Goal: Information Seeking & Learning: Understand process/instructions

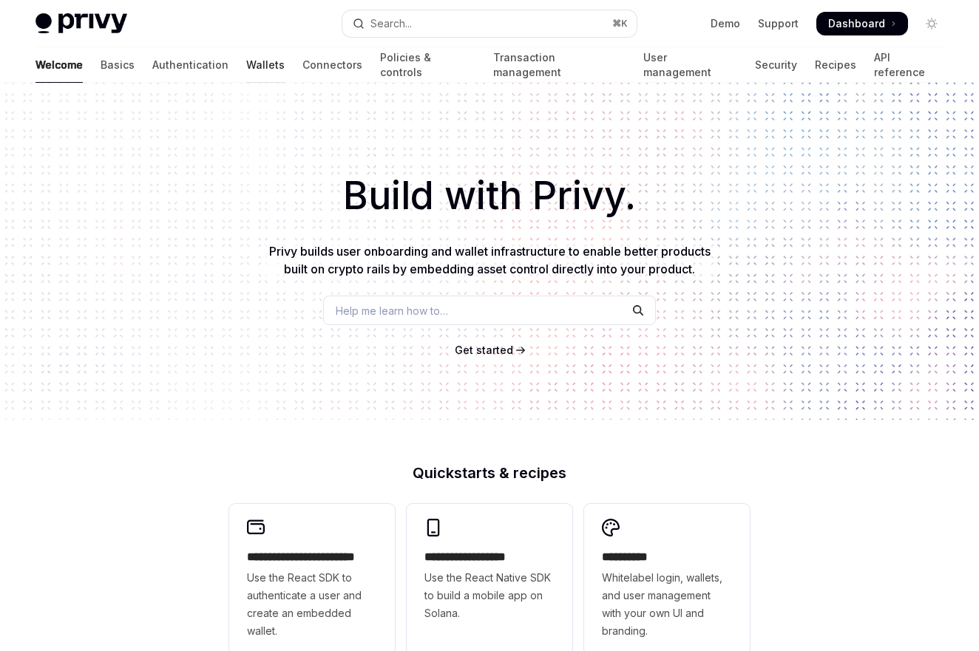
click at [246, 66] on link "Wallets" at bounding box center [265, 64] width 38 height 35
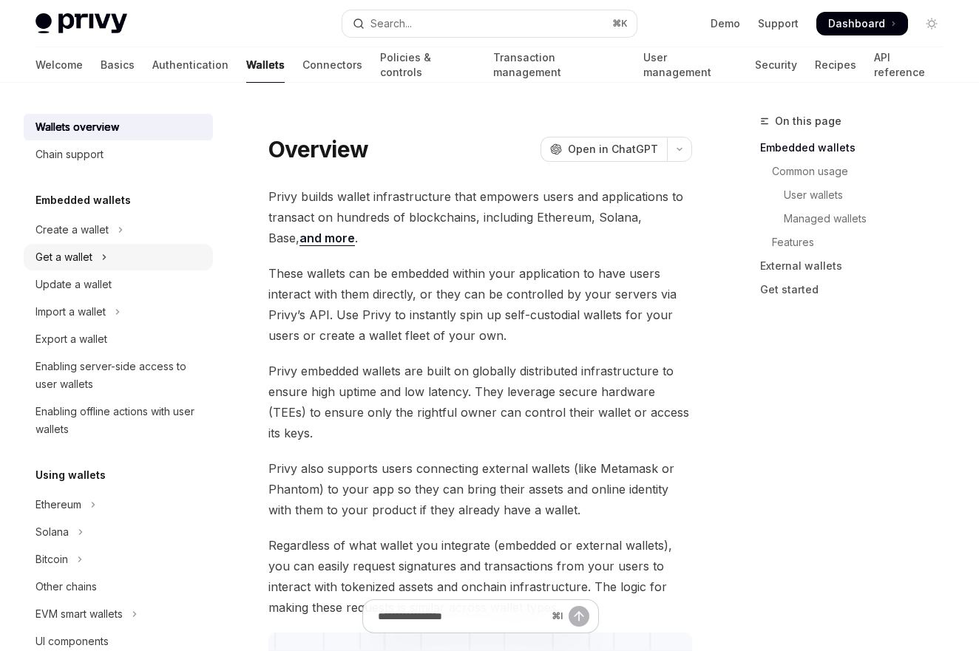
click at [81, 248] on div "Get a wallet" at bounding box center [63, 257] width 57 height 18
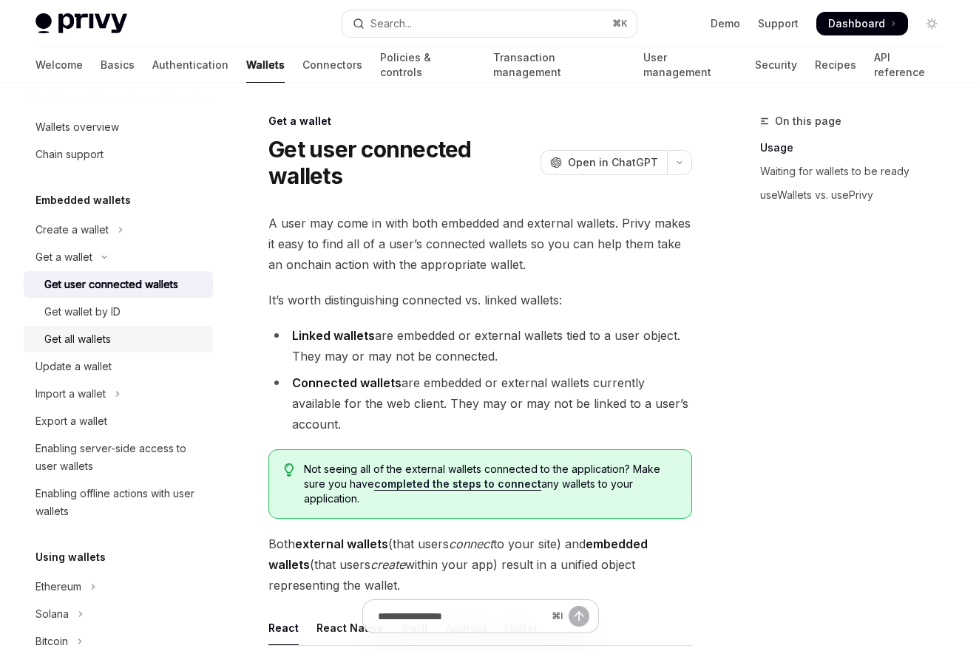
click at [83, 343] on div "Get all wallets" at bounding box center [77, 339] width 67 height 18
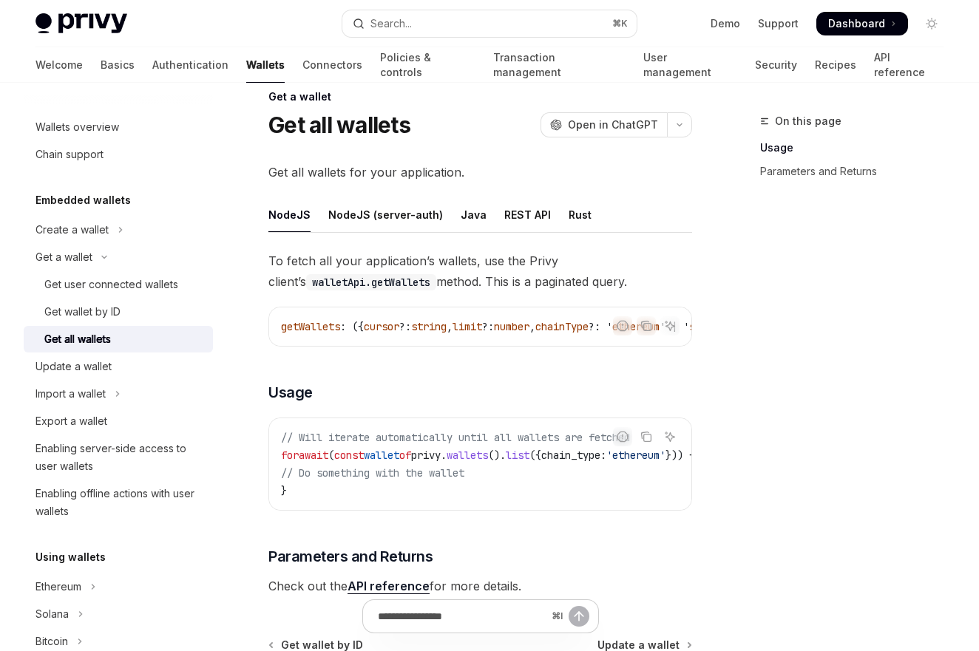
scroll to position [26, 0]
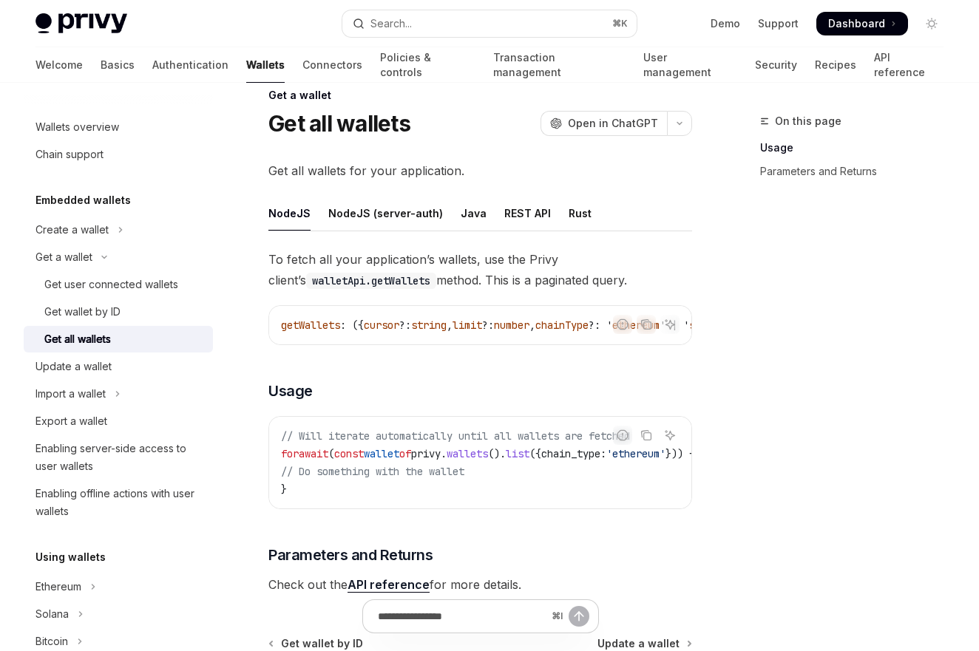
click at [382, 379] on div "To fetch all your application’s wallets, use the Privy client’s walletApi.getWa…" at bounding box center [479, 422] width 423 height 346
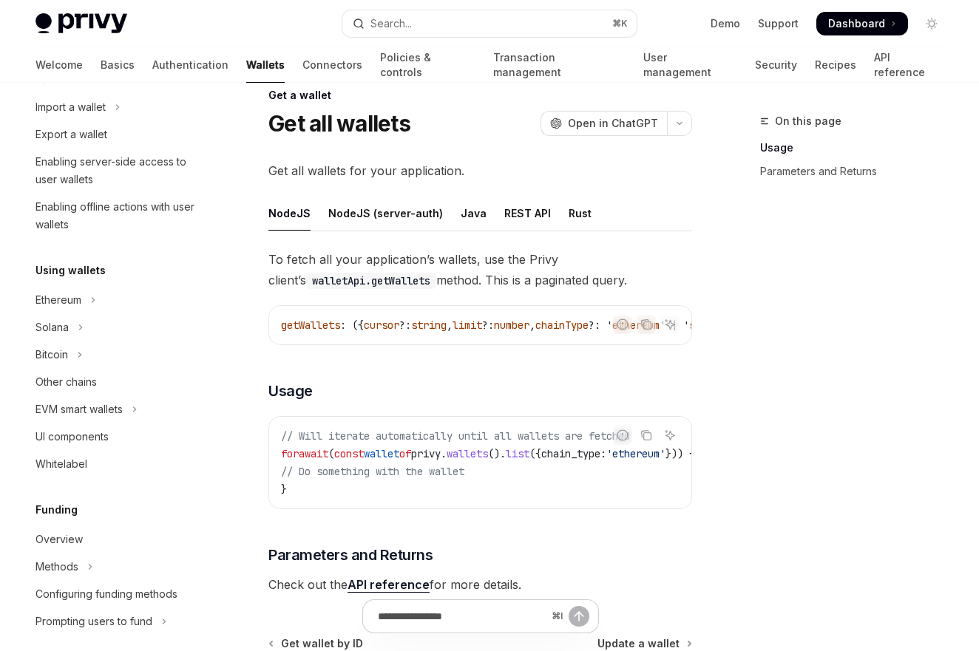
scroll to position [290, 0]
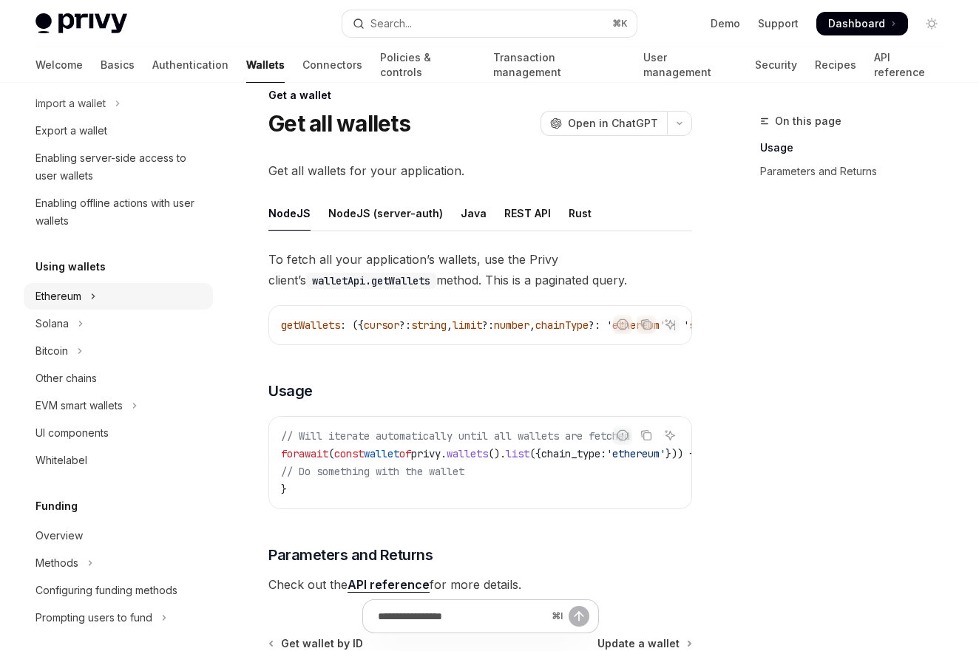
click at [89, 293] on button "Ethereum" at bounding box center [118, 296] width 189 height 27
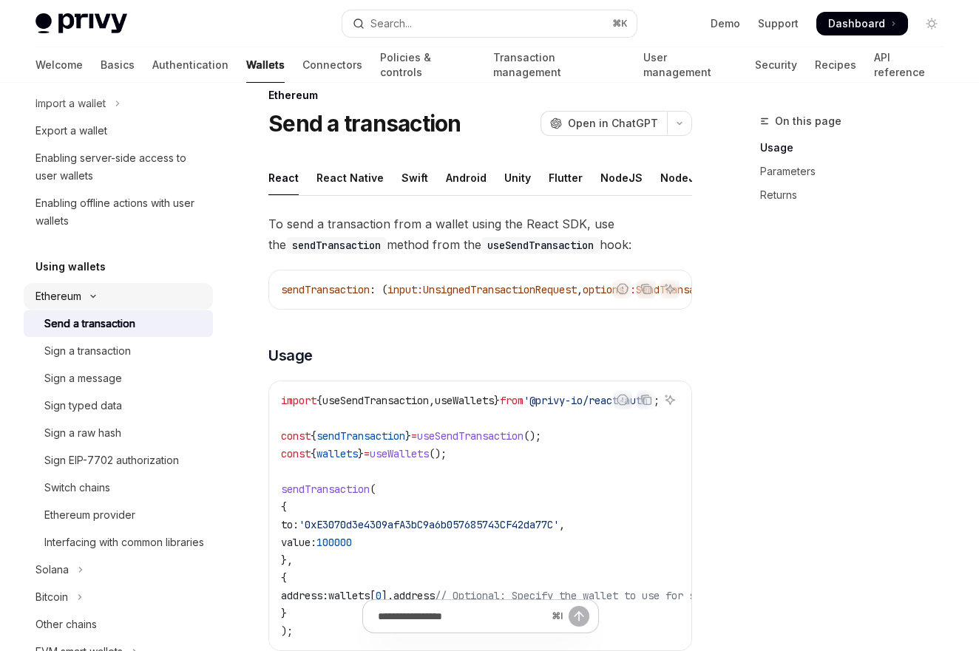
click at [109, 299] on button "Ethereum" at bounding box center [118, 296] width 189 height 27
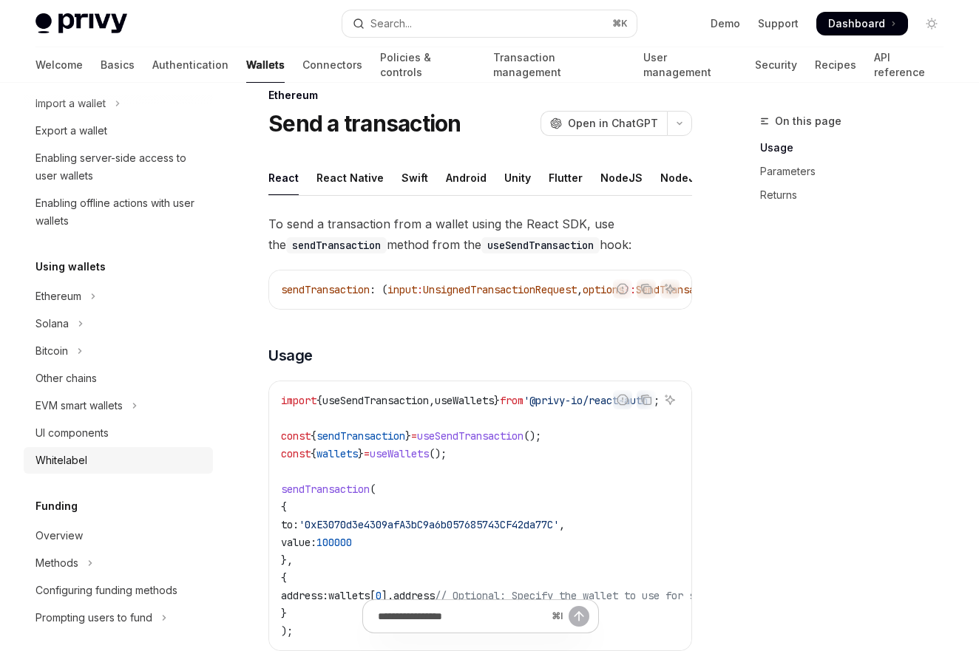
scroll to position [602, 0]
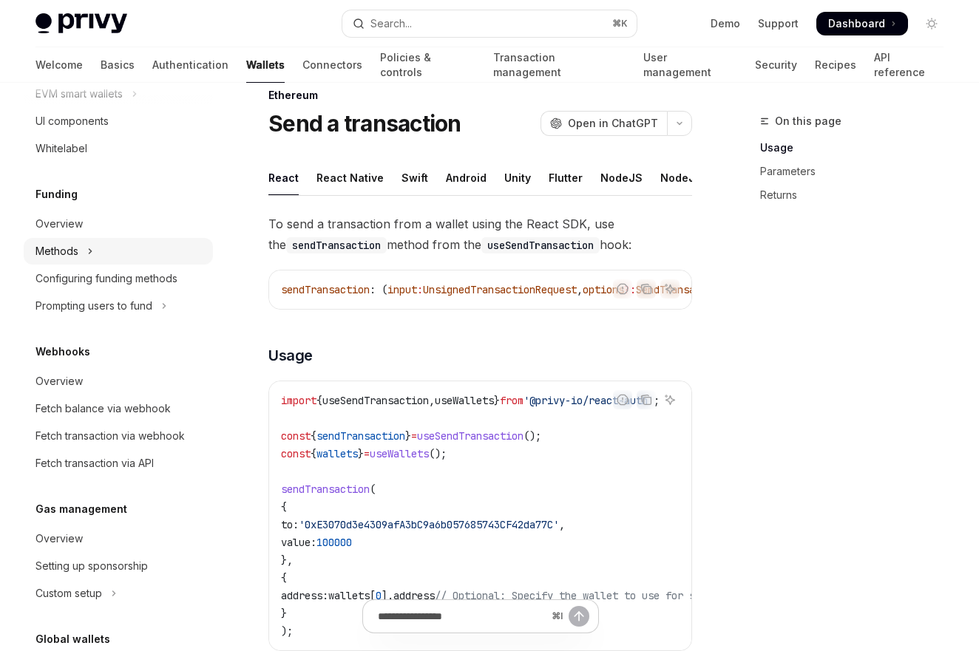
click at [112, 262] on button "Methods" at bounding box center [118, 251] width 189 height 27
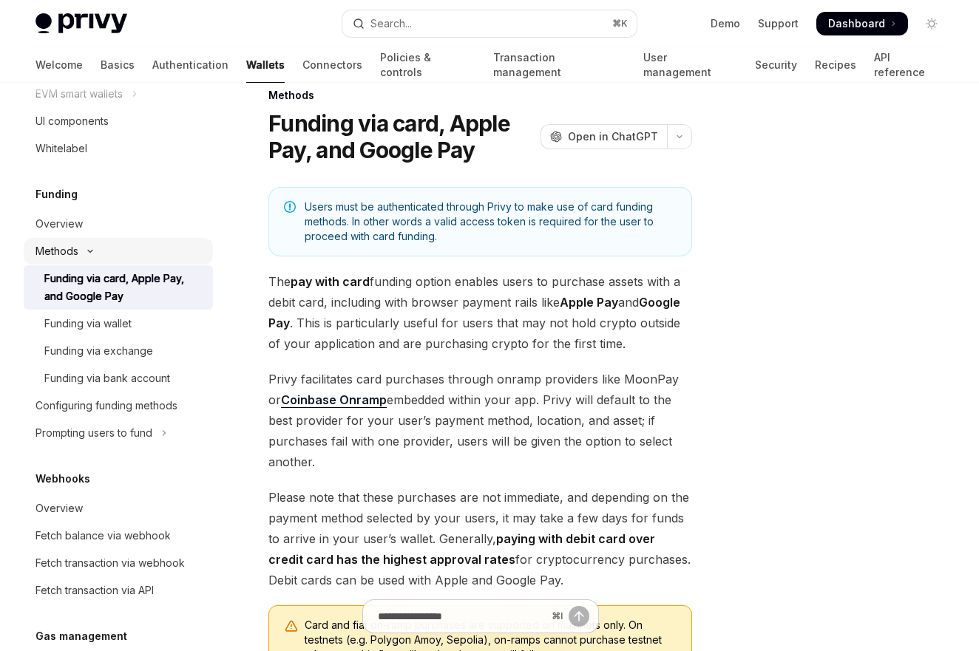
click at [112, 262] on button "Methods" at bounding box center [118, 251] width 189 height 27
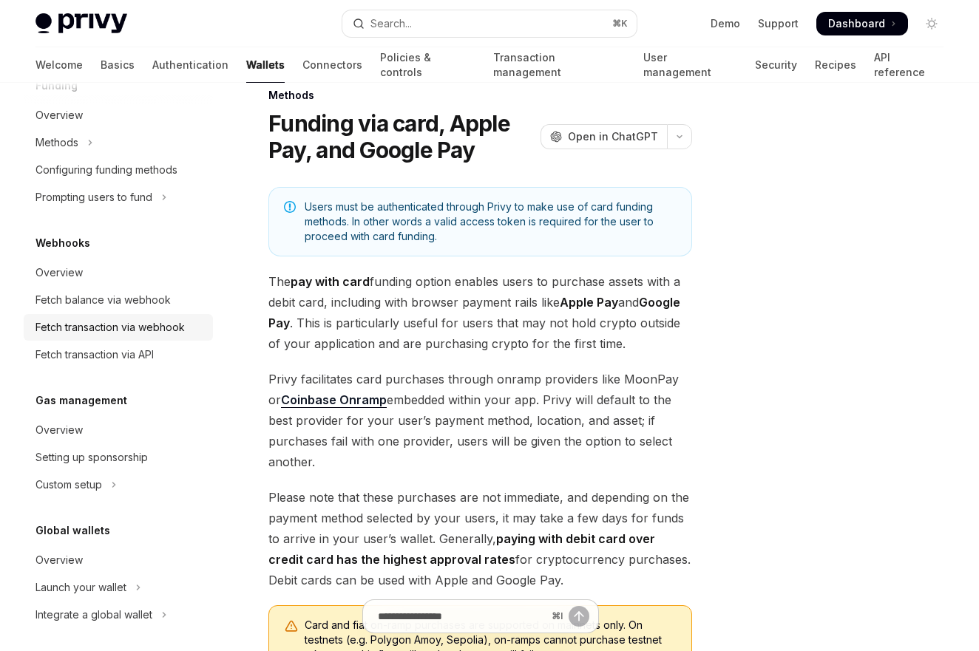
scroll to position [718, 0]
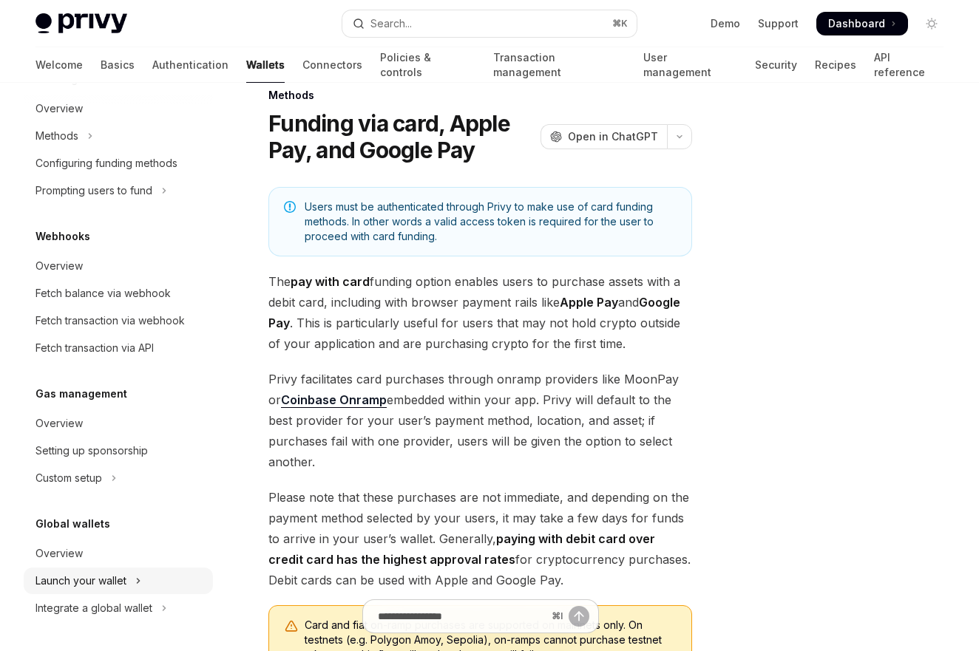
click at [142, 582] on button "Launch your wallet" at bounding box center [118, 581] width 189 height 27
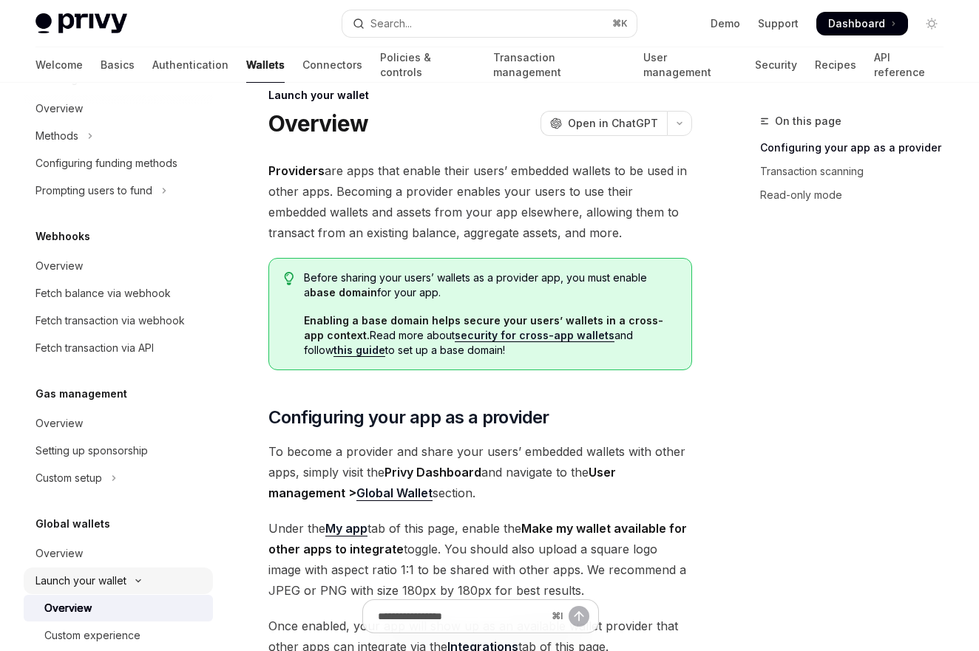
click at [143, 581] on icon "Toggle Launch your wallet section" at bounding box center [138, 581] width 18 height 6
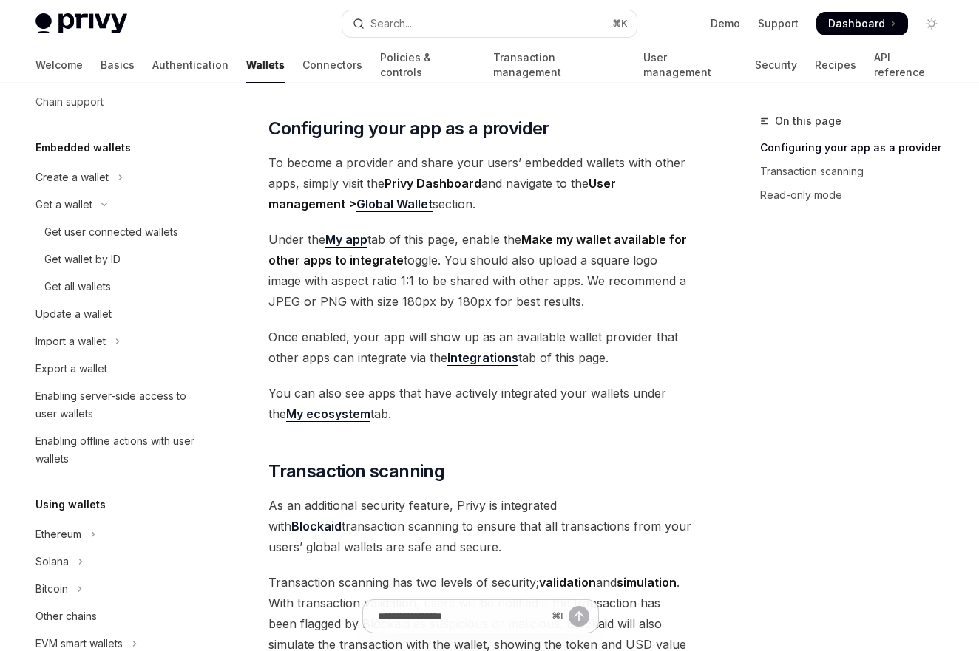
scroll to position [24, 0]
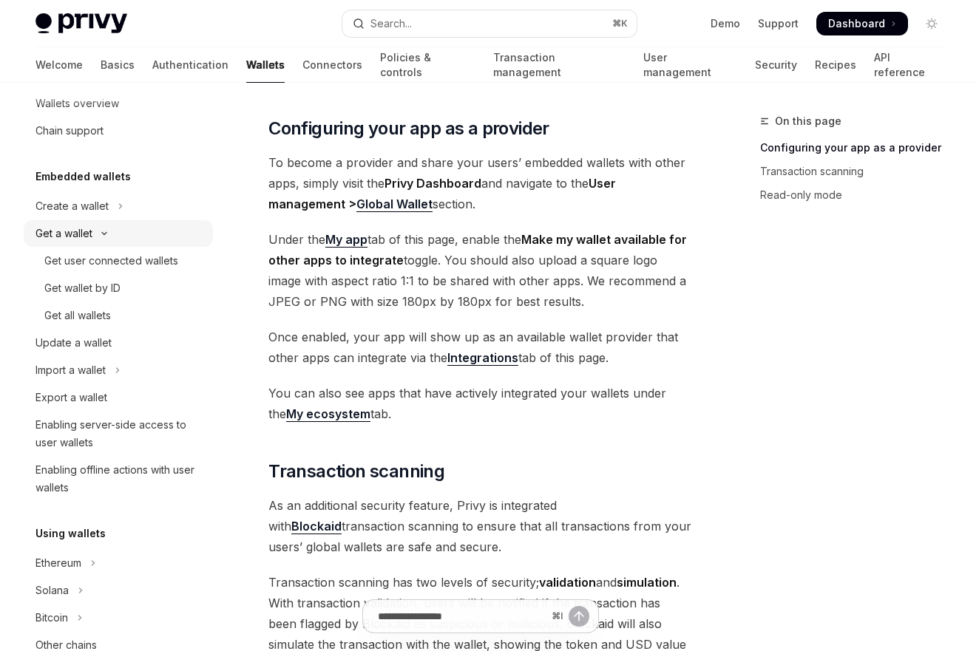
click at [103, 234] on icon "Toggle Get a wallet section" at bounding box center [104, 234] width 4 height 2
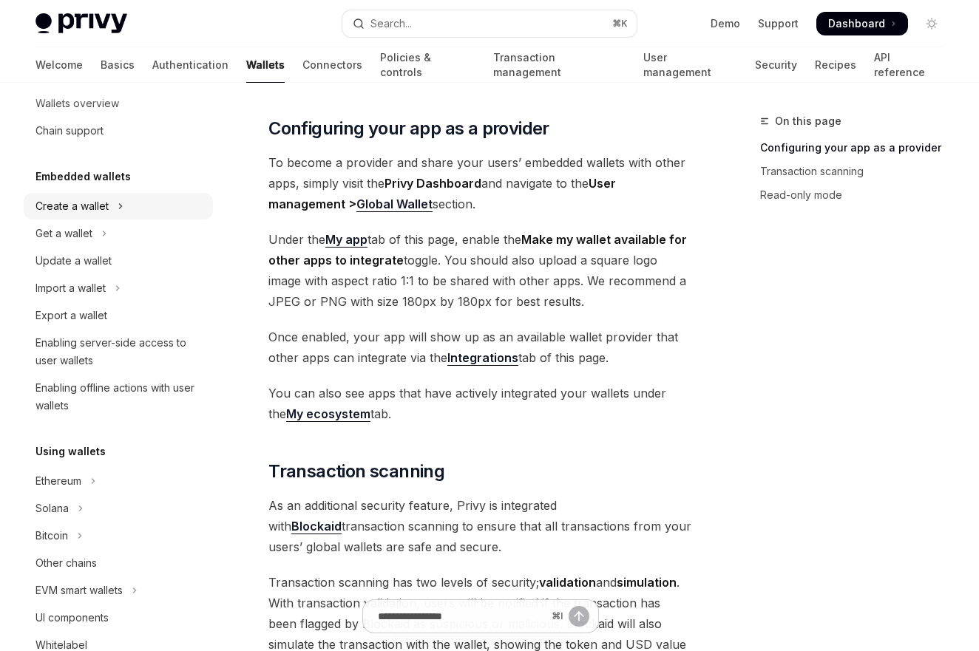
click at [118, 203] on icon "Toggle Create a wallet section" at bounding box center [121, 206] width 6 height 18
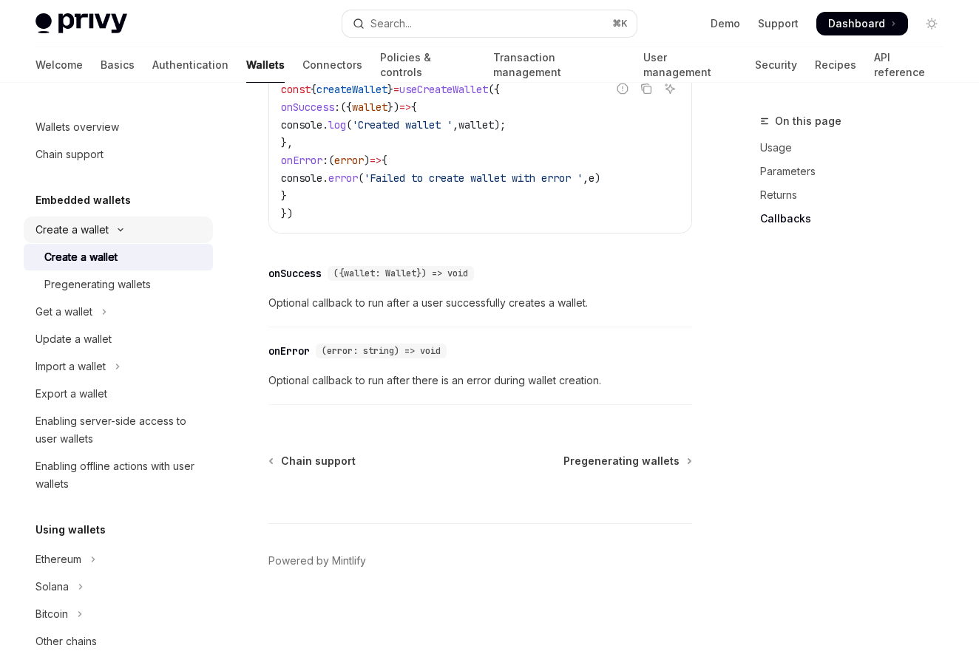
click at [98, 236] on div "Create a wallet" at bounding box center [71, 230] width 73 height 18
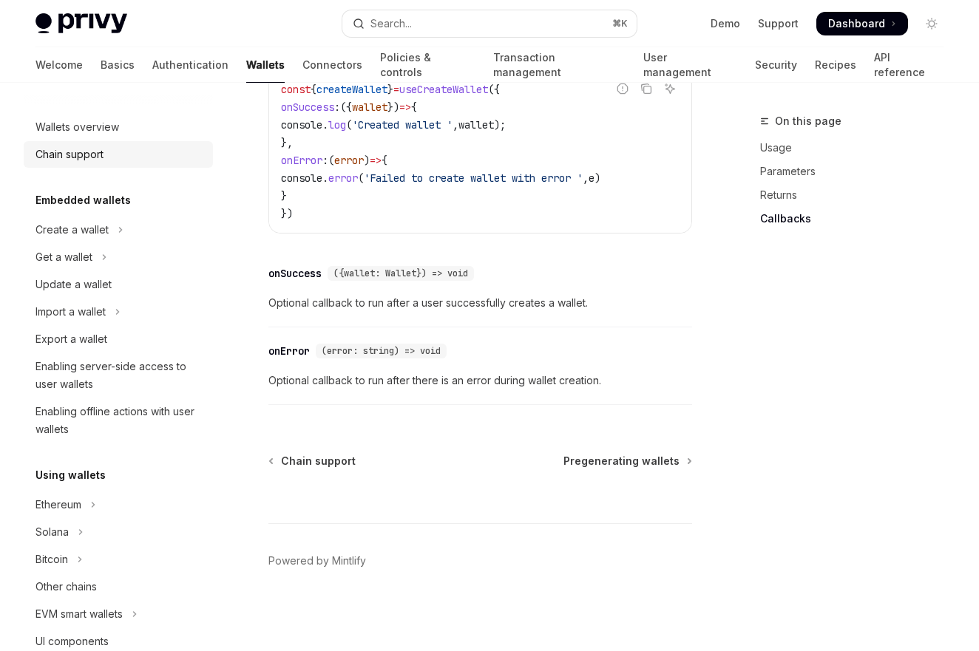
click at [86, 141] on link "Chain support" at bounding box center [118, 154] width 189 height 27
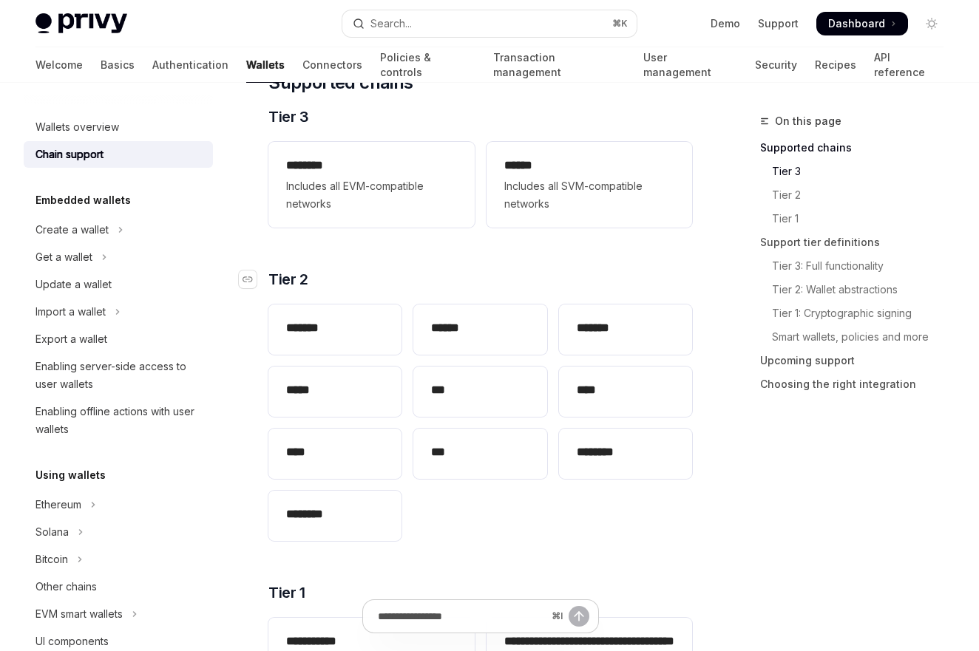
scroll to position [241, 0]
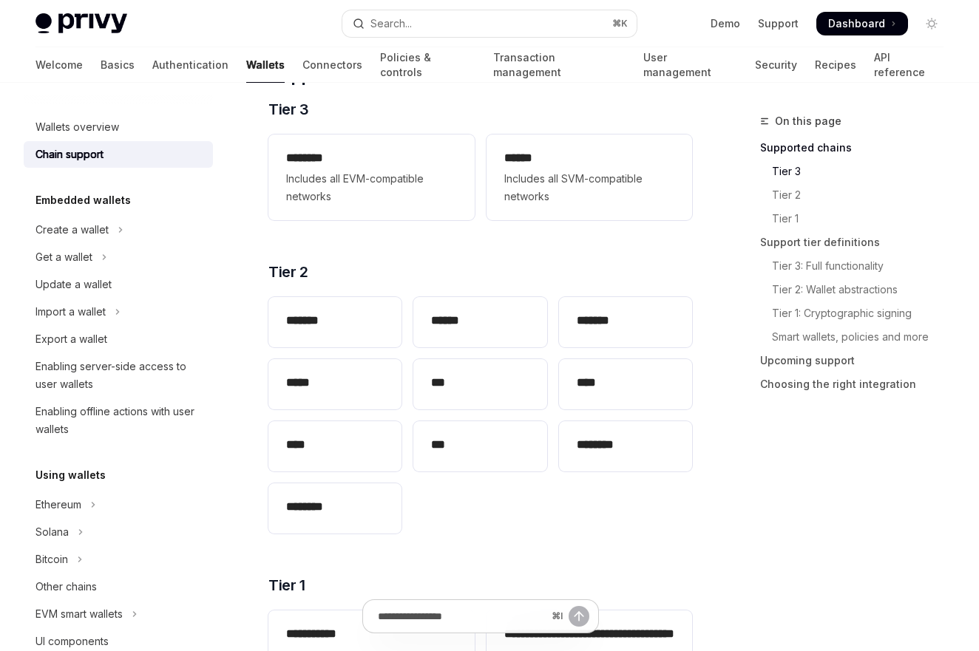
click at [618, 514] on div "******* ****** ******* ***** *** **** **** *** ******** ********" at bounding box center [479, 415] width 423 height 248
click at [622, 502] on div "******* ****** ******* ***** *** **** **** *** ******** ********" at bounding box center [479, 415] width 423 height 248
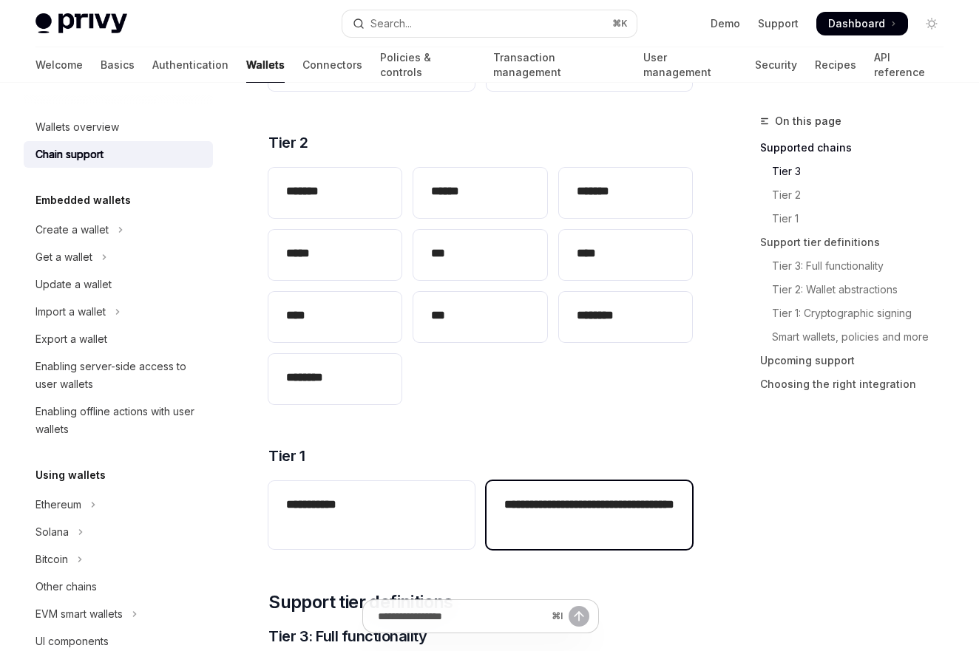
scroll to position [377, 0]
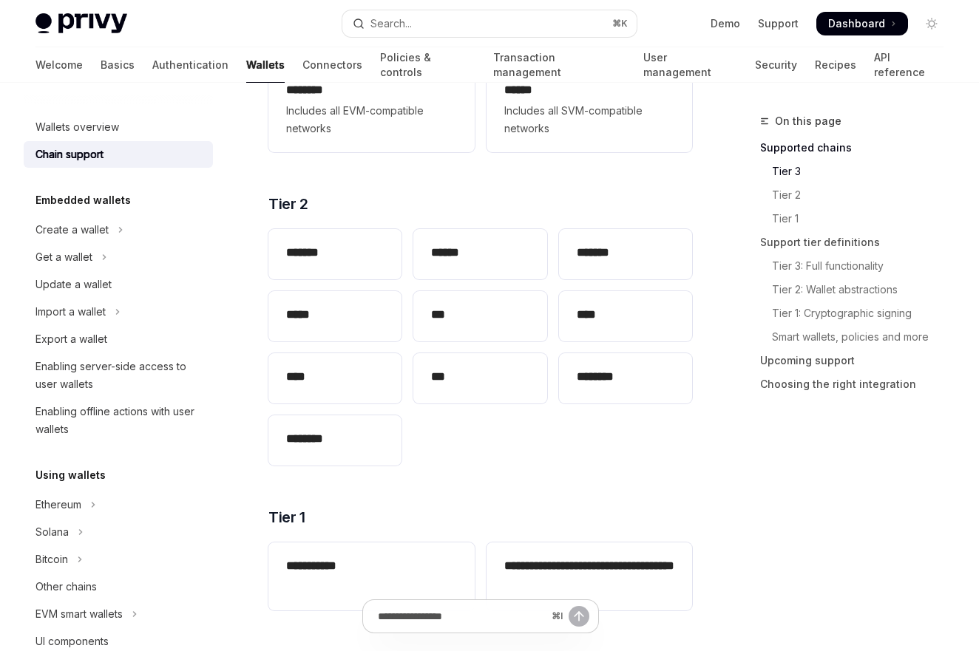
scroll to position [329, 0]
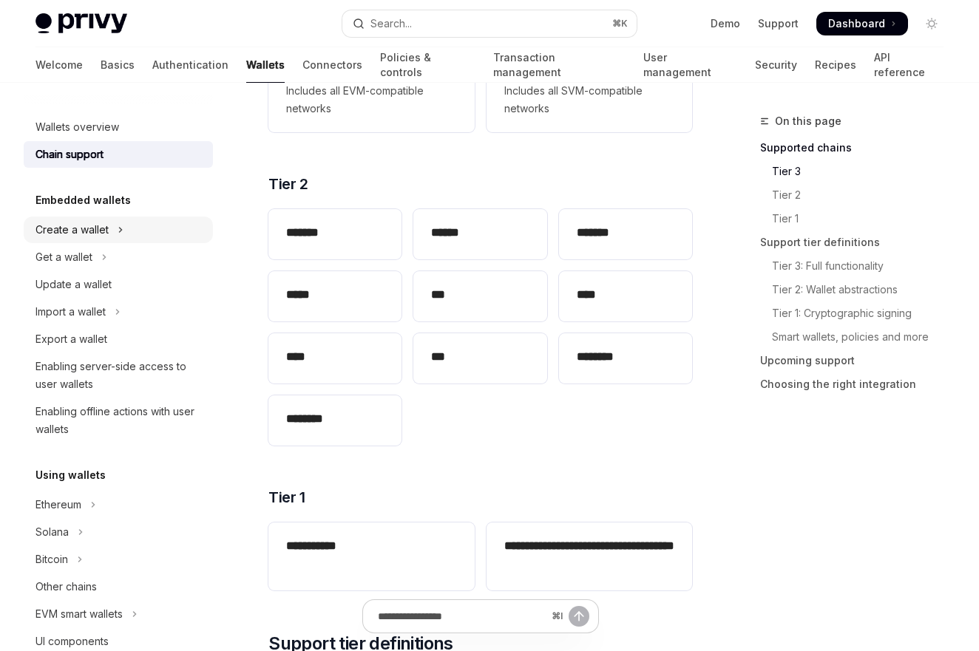
click at [145, 238] on button "Create a wallet" at bounding box center [118, 230] width 189 height 27
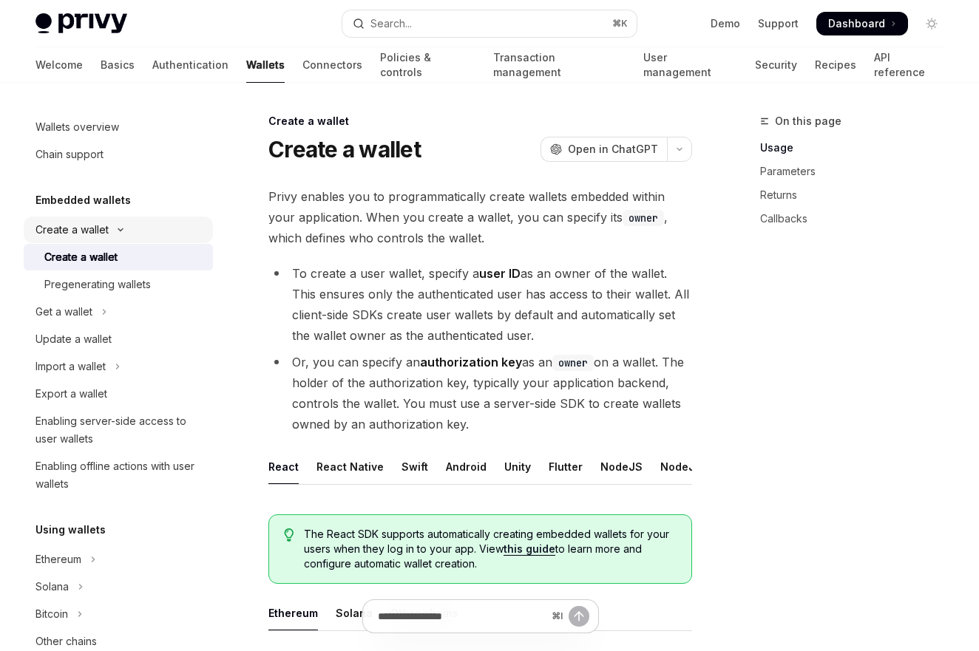
click at [145, 238] on button "Create a wallet" at bounding box center [118, 230] width 189 height 27
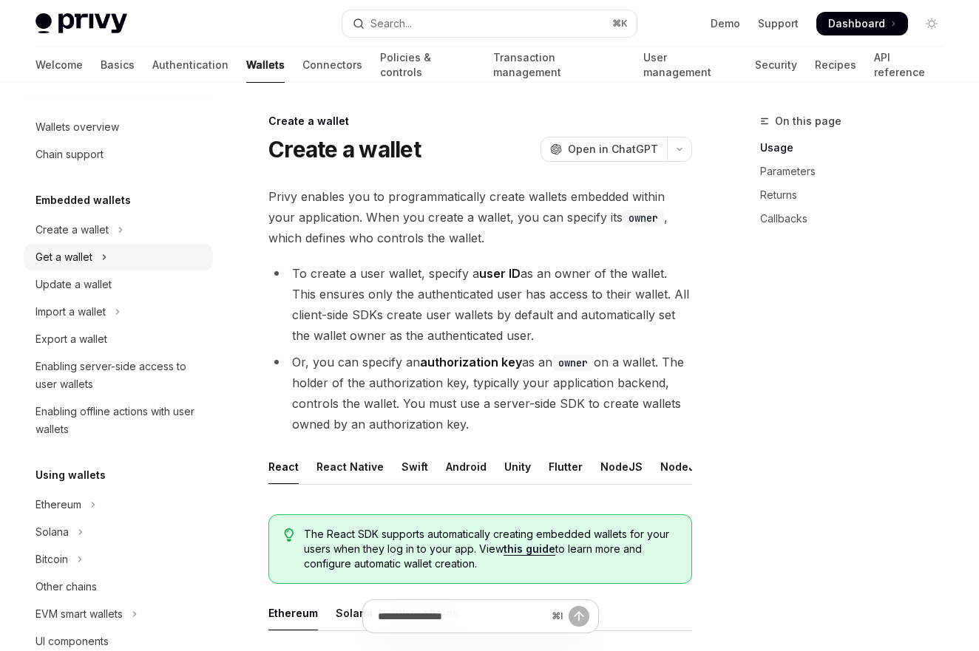
click at [118, 266] on button "Get a wallet" at bounding box center [118, 257] width 189 height 27
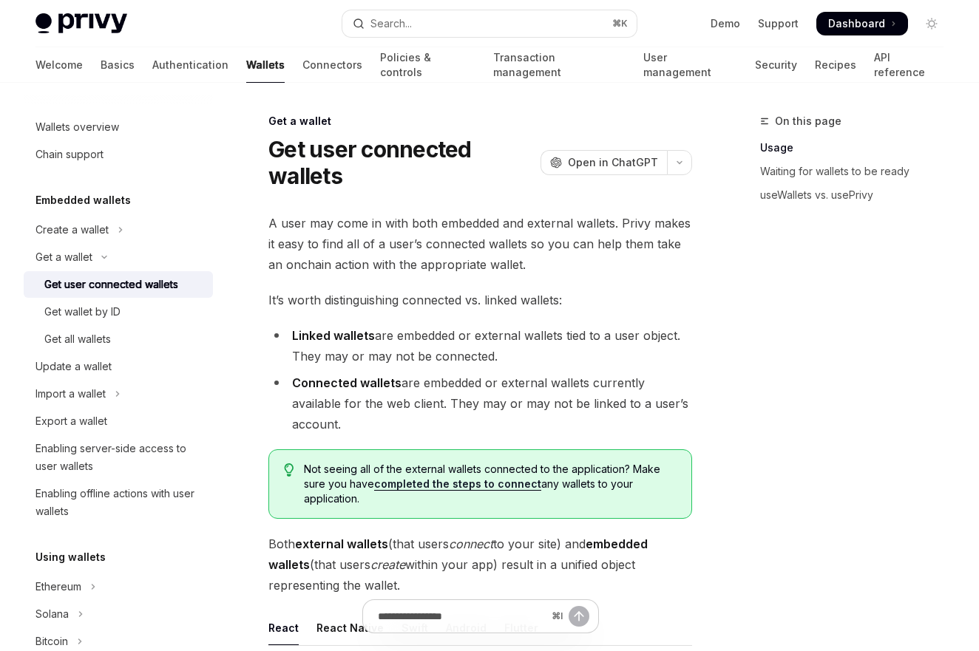
click at [132, 289] on div "Get user connected wallets" at bounding box center [111, 285] width 134 height 18
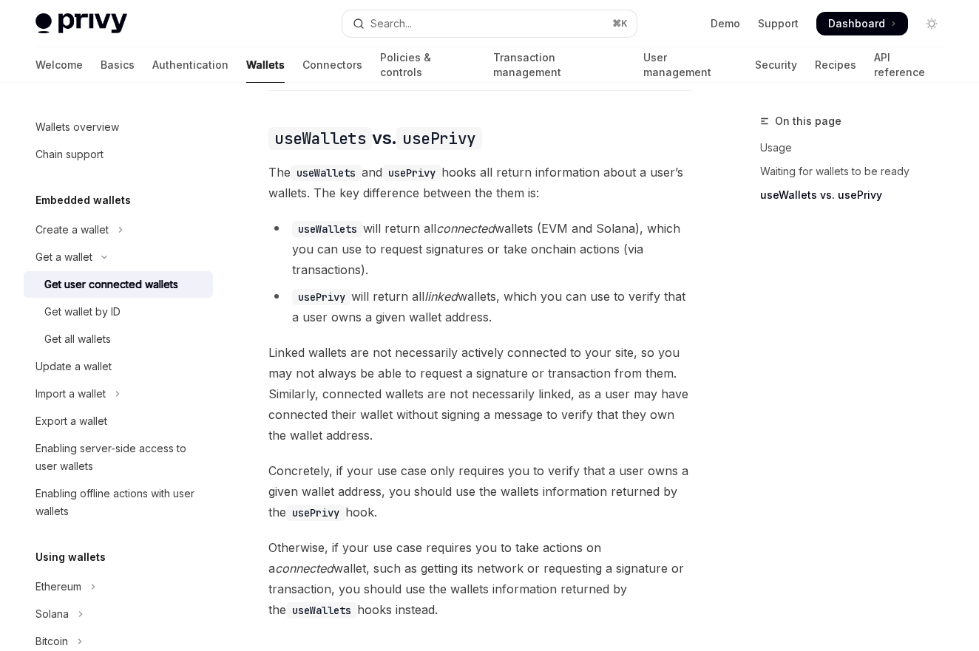
scroll to position [1573, 0]
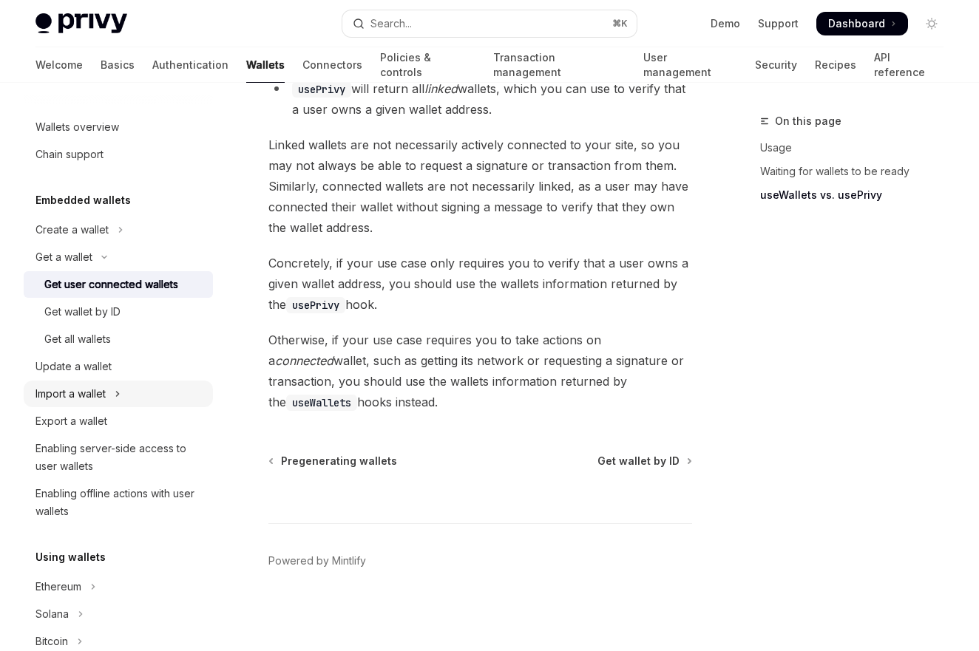
click at [129, 386] on button "Import a wallet" at bounding box center [118, 394] width 189 height 27
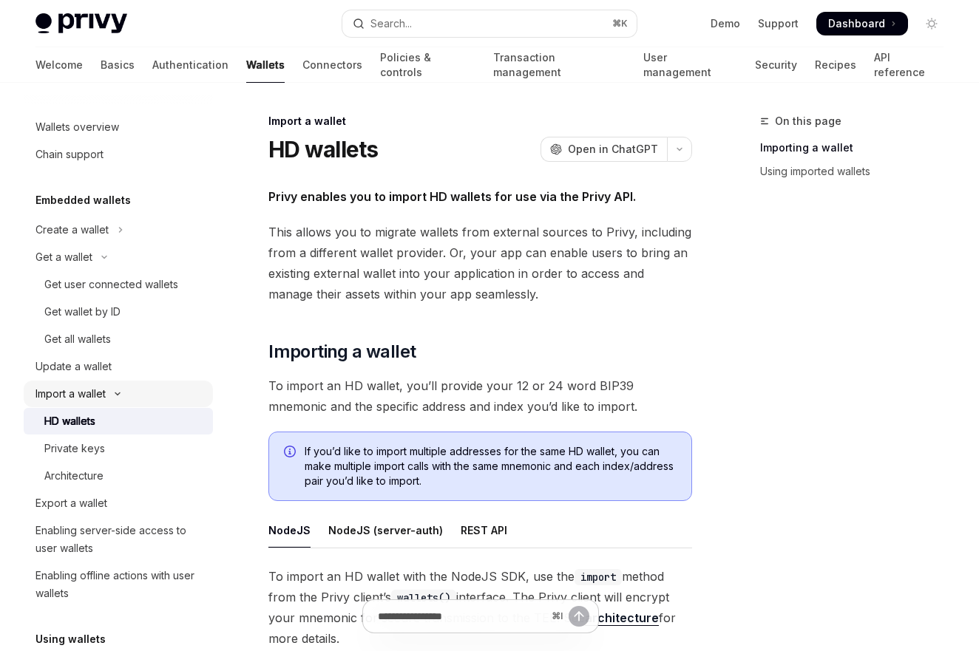
click at [129, 386] on button "Import a wallet" at bounding box center [118, 394] width 189 height 27
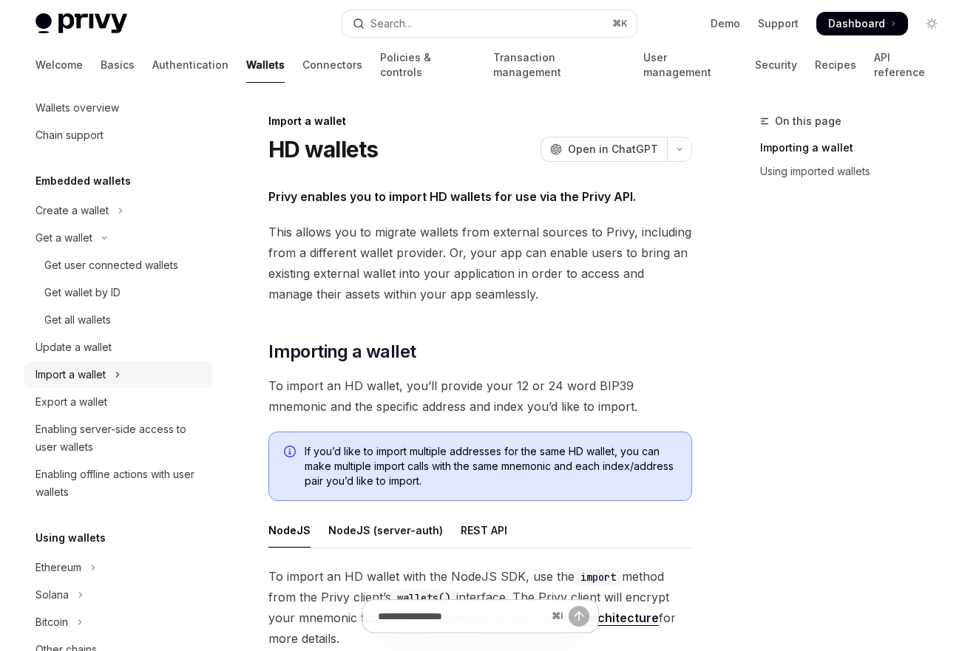
scroll to position [325, 0]
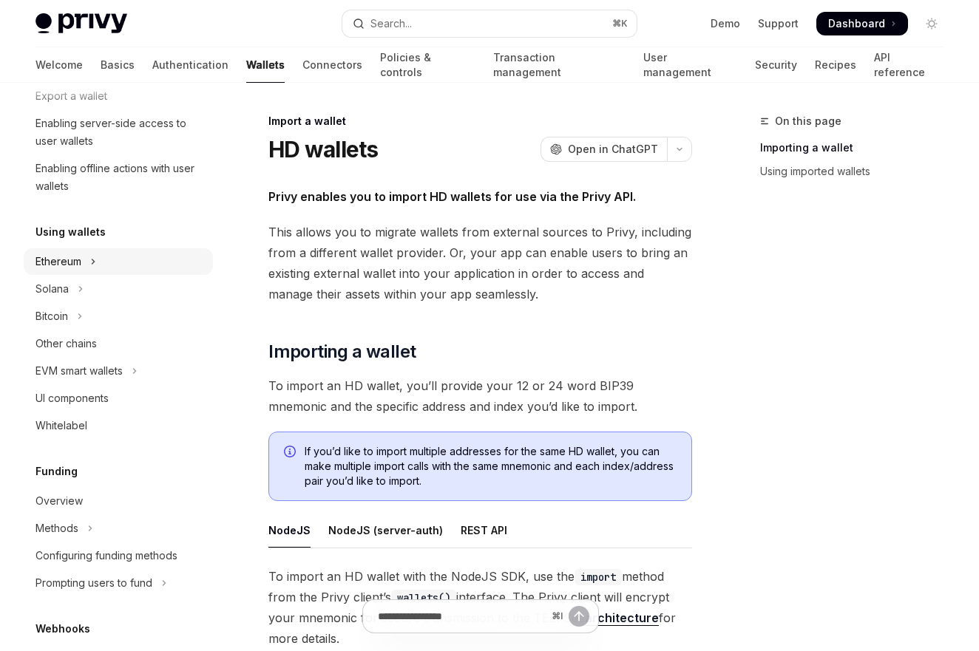
click at [84, 268] on button "Ethereum" at bounding box center [118, 261] width 189 height 27
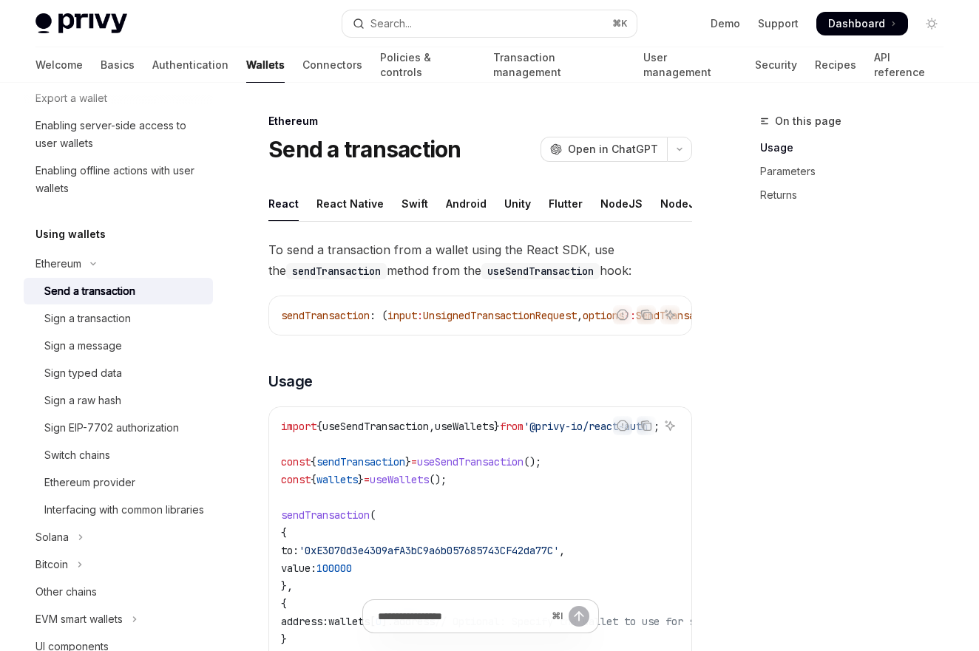
scroll to position [322, 0]
click at [302, 68] on link "Connectors" at bounding box center [332, 64] width 60 height 35
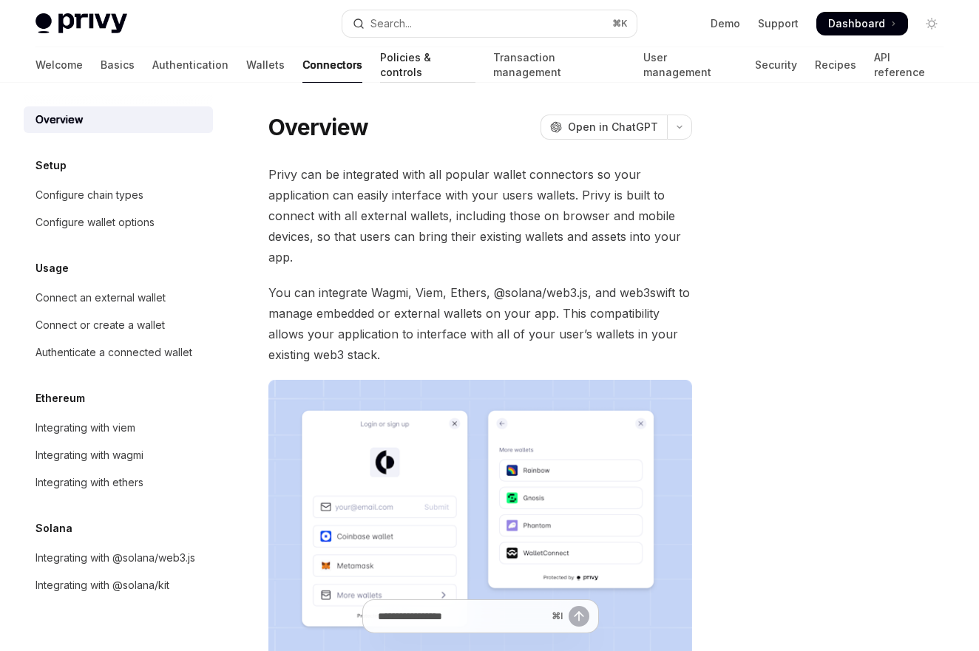
click at [380, 69] on link "Policies & controls" at bounding box center [427, 64] width 95 height 35
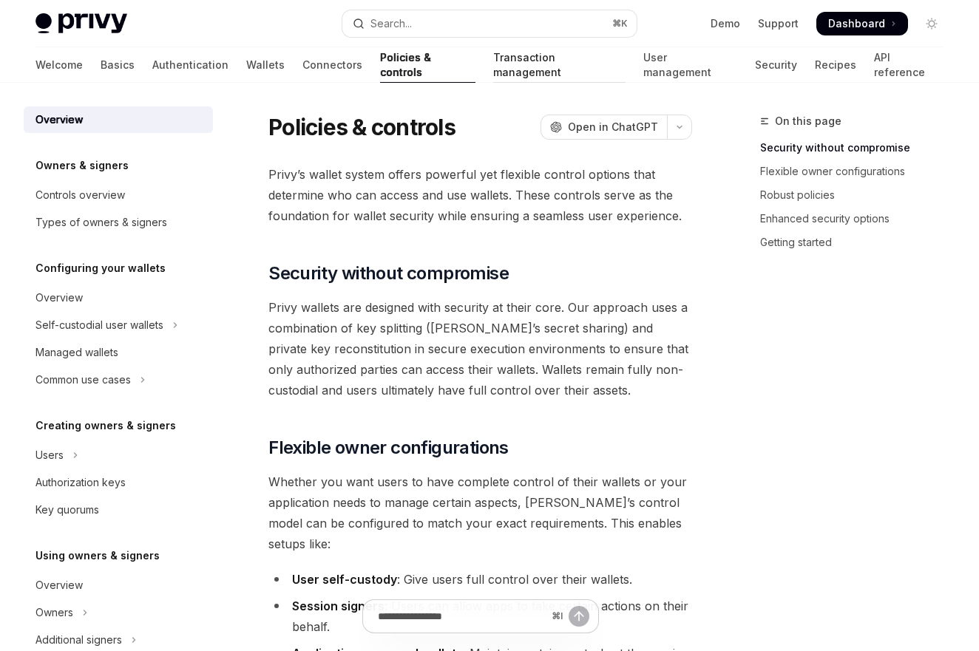
click at [511, 77] on link "Transaction management" at bounding box center [559, 64] width 132 height 35
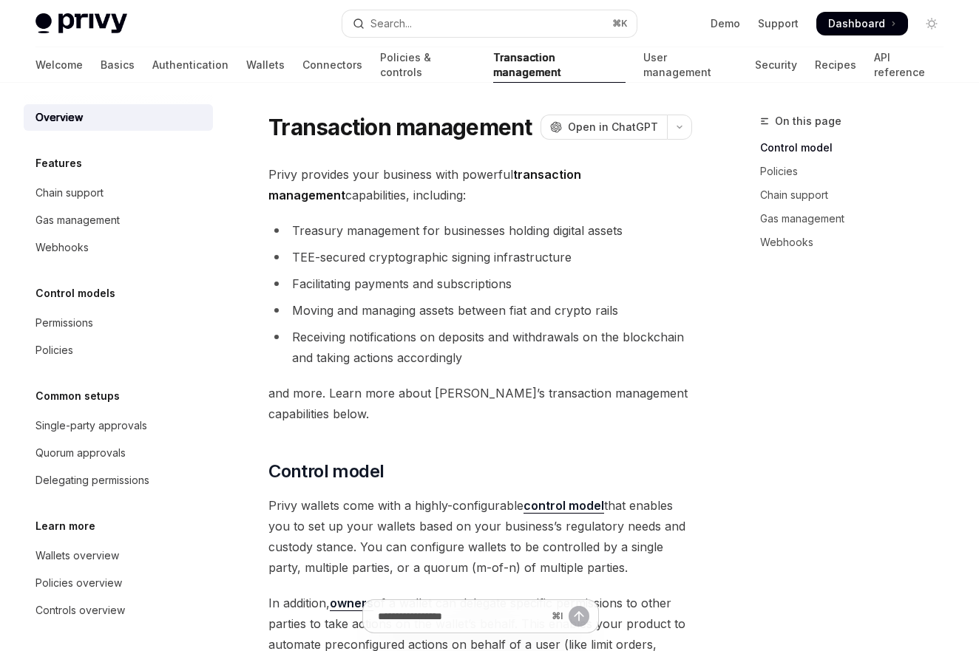
scroll to position [4, 0]
click at [643, 60] on link "User management" at bounding box center [690, 64] width 94 height 35
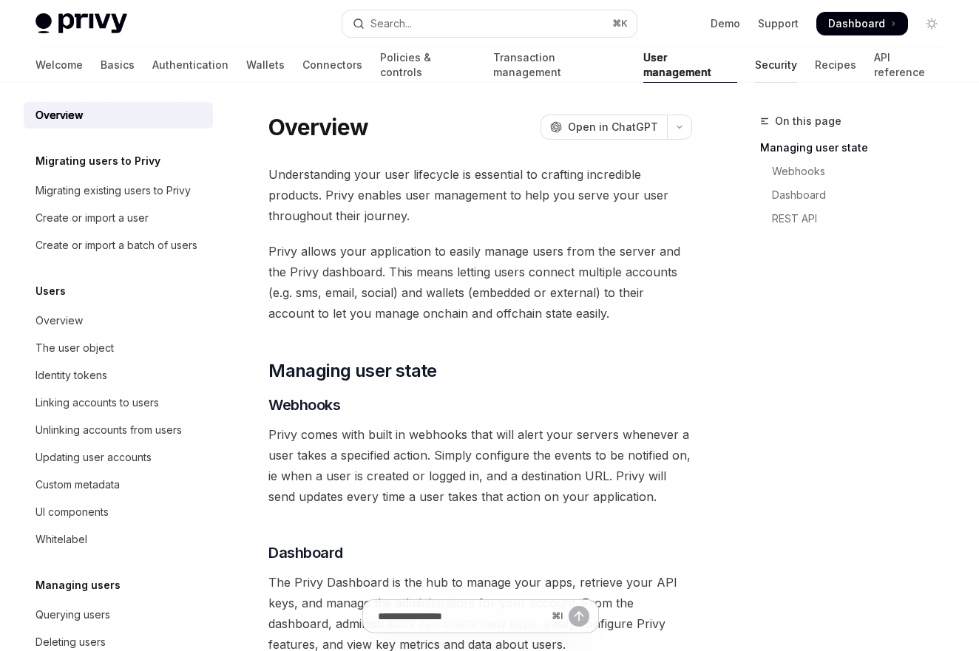
click at [755, 60] on link "Security" at bounding box center [776, 64] width 42 height 35
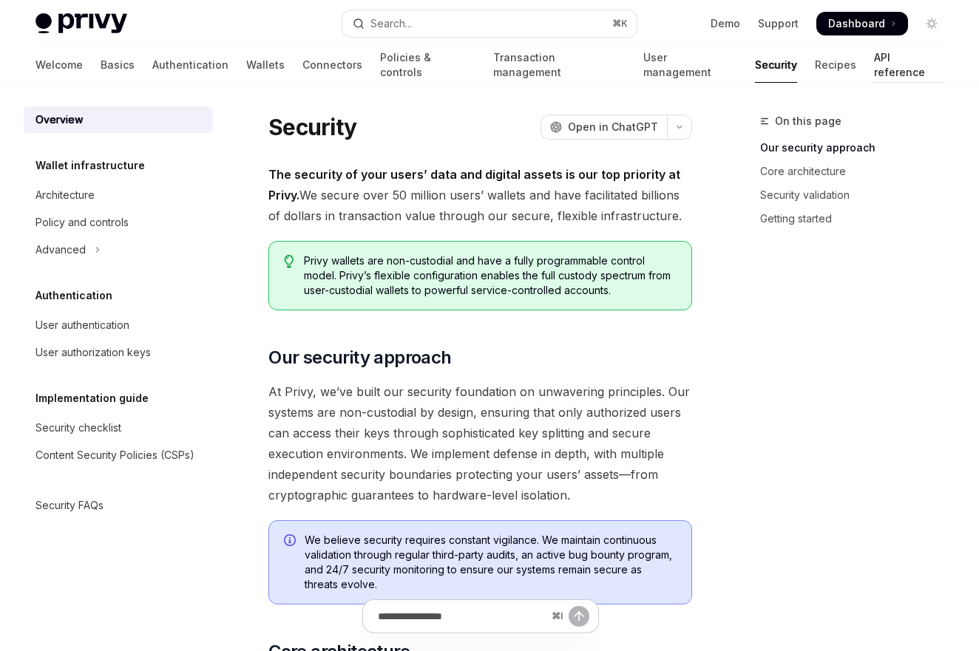
click at [874, 62] on link "API reference" at bounding box center [908, 64] width 69 height 35
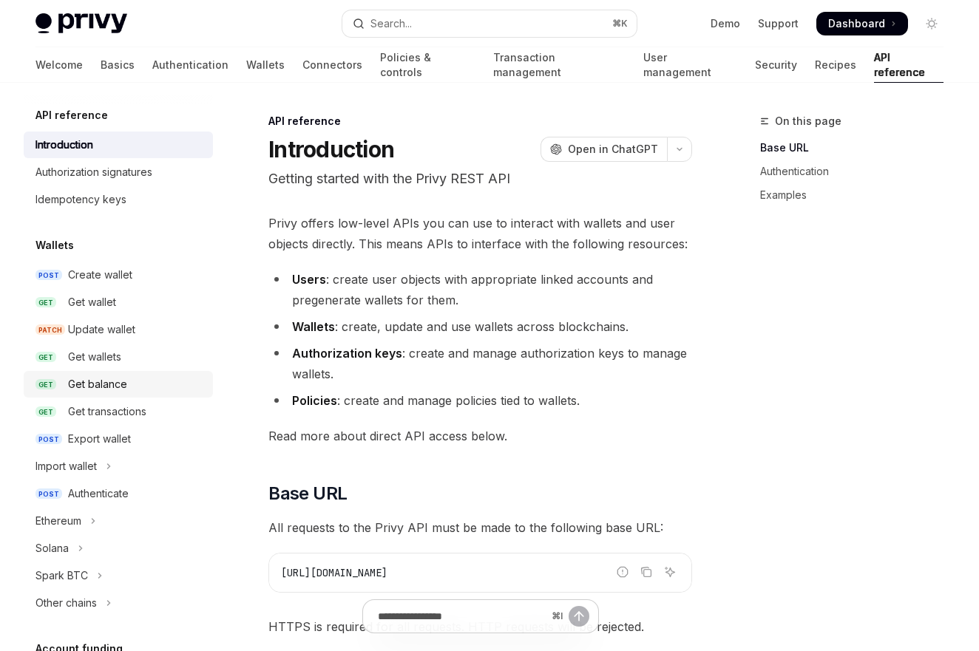
click at [146, 384] on div "Get balance" at bounding box center [136, 384] width 136 height 18
click at [132, 386] on div "Get balance" at bounding box center [136, 384] width 136 height 18
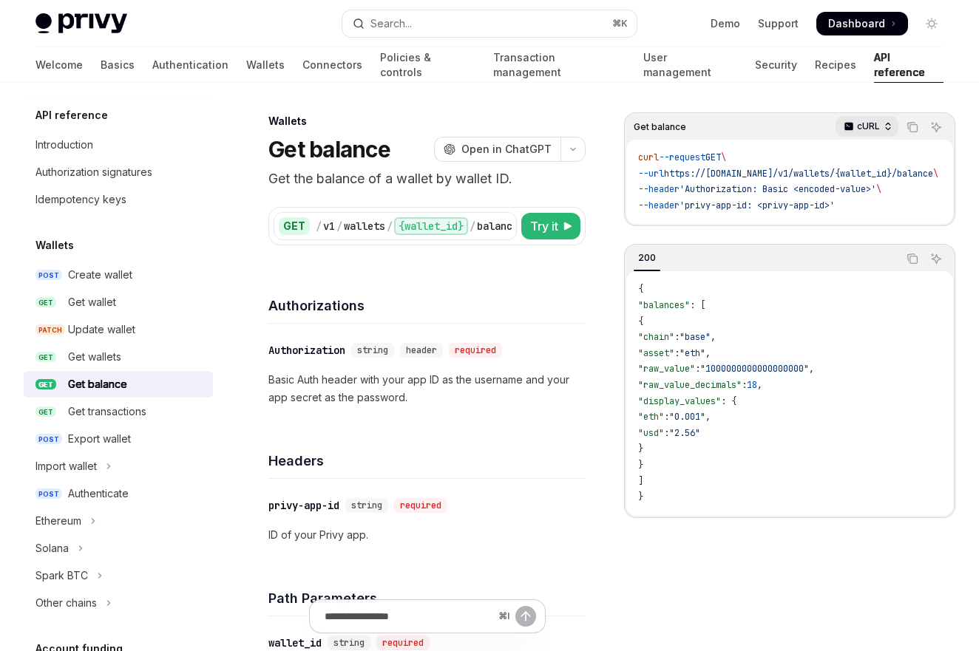
click at [876, 122] on p "cURL" at bounding box center [868, 126] width 23 height 12
click at [722, 191] on span "'Authorization: Basic <encoded-value>'" at bounding box center [777, 189] width 197 height 12
drag, startPoint x: 681, startPoint y: 172, endPoint x: 787, endPoint y: 173, distance: 106.4
click at [787, 173] on span "https://[DOMAIN_NAME]/v1/wallets/{wallet_id}/balance" at bounding box center [798, 174] width 269 height 12
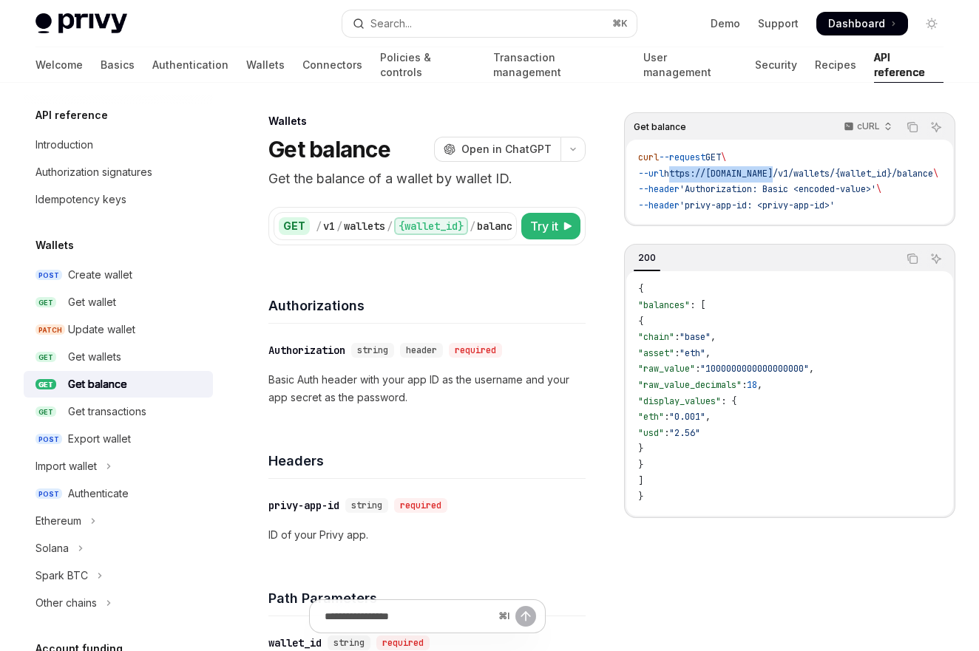
copy span "[URL][DOMAIN_NAME]"
click at [749, 375] on span ""1000000000000000000"" at bounding box center [754, 369] width 109 height 12
click at [680, 351] on code "{ "balances" : [ { "chain" : "base" , "asset" : "eth" , "raw_value" : "10000000…" at bounding box center [789, 393] width 303 height 223
click at [477, 279] on div "Authorizations" at bounding box center [426, 296] width 317 height 55
drag, startPoint x: 710, startPoint y: 285, endPoint x: 678, endPoint y: 230, distance: 62.9
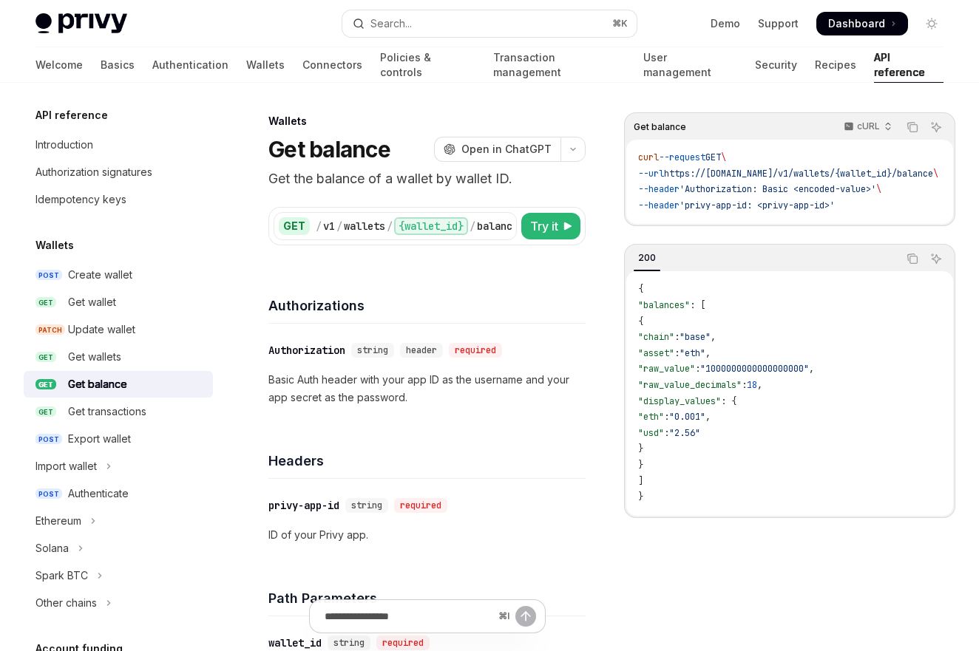
click at [707, 281] on div "{ "balances" : [ { "chain" : "base" , "asset" : "eth" , "raw_value" : "10000000…" at bounding box center [789, 393] width 327 height 244
click at [695, 413] on code "{ "balances" : [ { "chain" : "base" , "asset" : "eth" , "raw_value" : "10000000…" at bounding box center [789, 393] width 303 height 223
click at [672, 205] on span "--header" at bounding box center [658, 206] width 41 height 12
drag, startPoint x: 704, startPoint y: 210, endPoint x: 691, endPoint y: 216, distance: 14.6
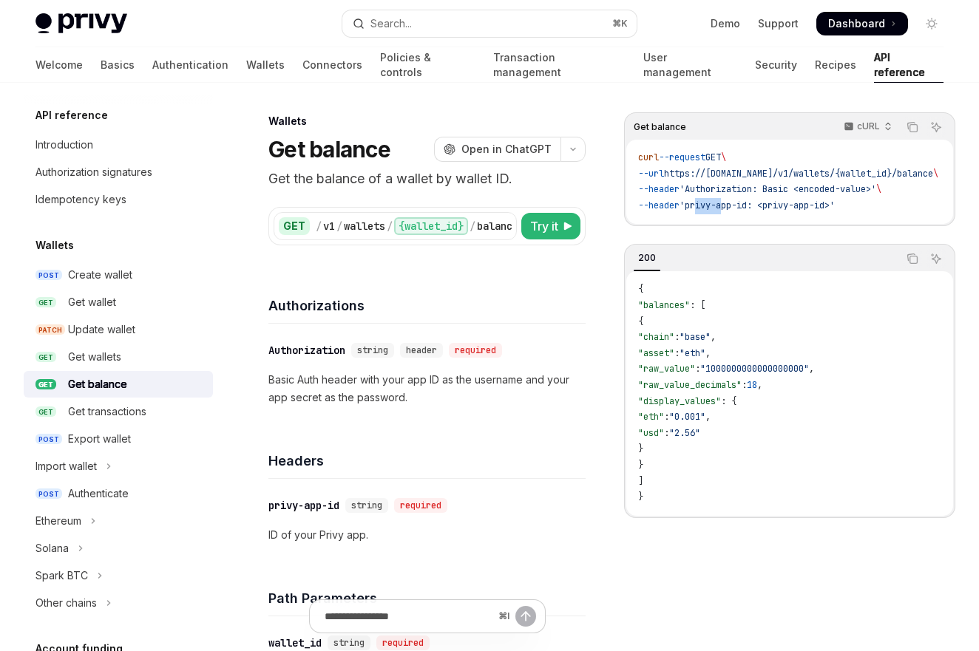
click at [734, 205] on span "'privy-app-id: <privy-app-id>'" at bounding box center [756, 206] width 155 height 12
click at [687, 217] on div "curl --request GET \ --url https://[DOMAIN_NAME]/v1/wallets/{wallet_id}/balance…" at bounding box center [789, 182] width 327 height 84
drag, startPoint x: 701, startPoint y: 207, endPoint x: 766, endPoint y: 204, distance: 65.8
click at [766, 204] on span "'privy-app-id: <privy-app-id>'" at bounding box center [756, 206] width 155 height 12
copy span "privy-app-id"
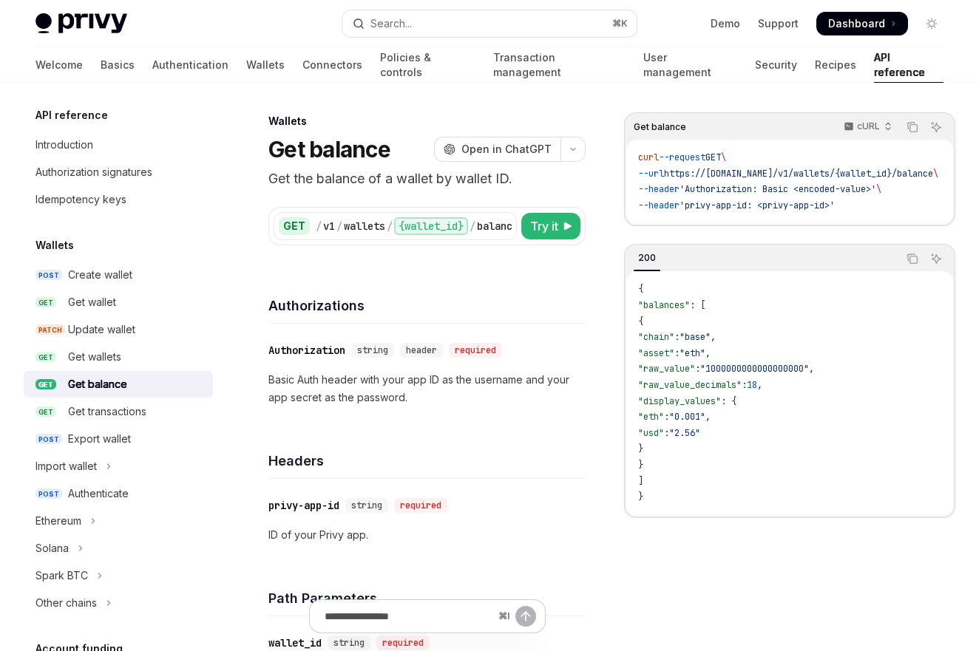
click at [794, 186] on span "'Authorization: Basic <encoded-value>'" at bounding box center [777, 189] width 197 height 12
click at [452, 305] on h4 "Authorizations" at bounding box center [426, 306] width 317 height 20
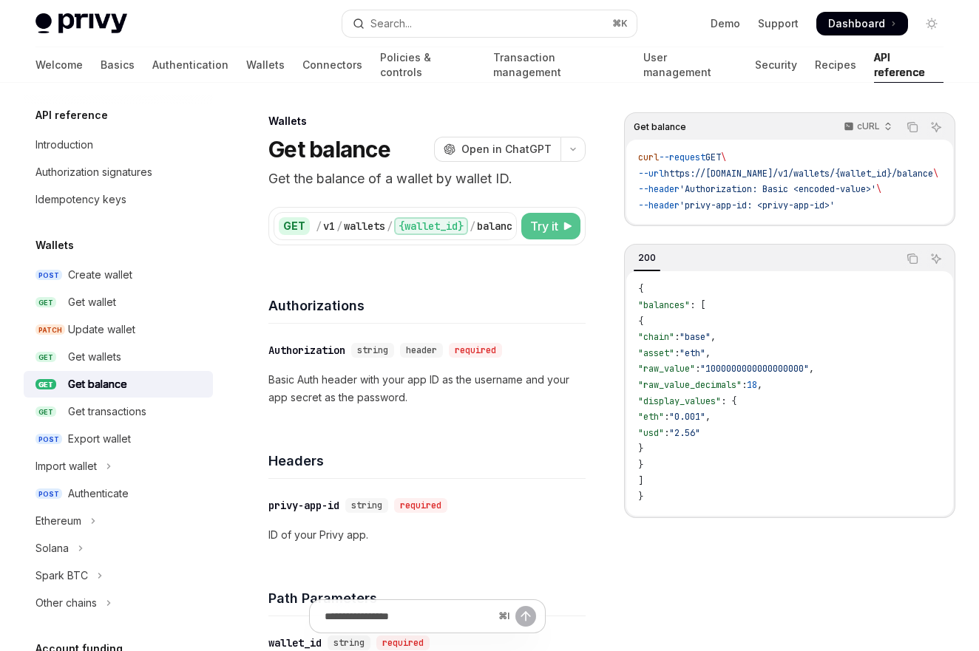
click at [526, 226] on button "Try it" at bounding box center [550, 226] width 59 height 27
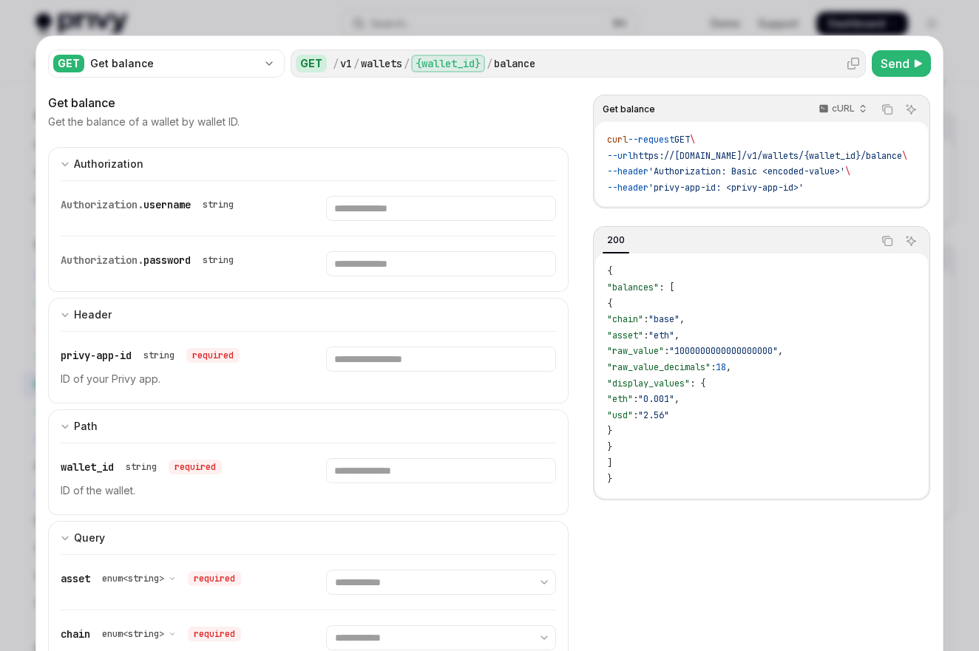
click at [361, 61] on div "wallets" at bounding box center [381, 63] width 41 height 15
drag, startPoint x: 581, startPoint y: 67, endPoint x: 498, endPoint y: 66, distance: 82.8
click at [498, 66] on div "/ v1 / wallets / {wallet_id} / balance" at bounding box center [597, 64] width 528 height 18
copy div "balance"
drag, startPoint x: 472, startPoint y: 106, endPoint x: 457, endPoint y: 98, distance: 15.9
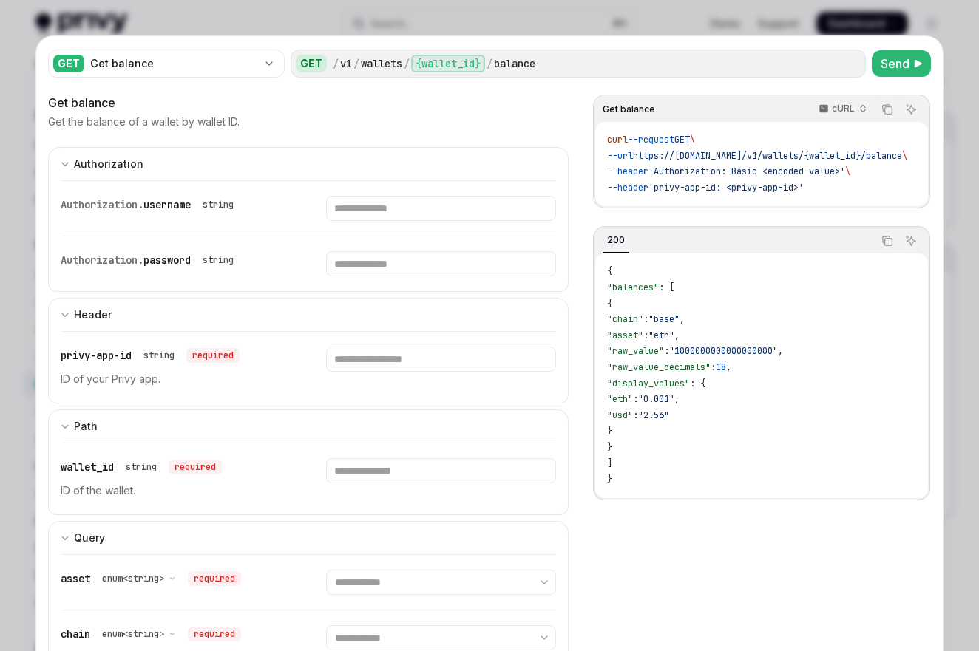
click at [470, 106] on div "Get balance" at bounding box center [308, 103] width 520 height 18
drag, startPoint x: 520, startPoint y: 58, endPoint x: 339, endPoint y: 55, distance: 180.4
click at [339, 55] on div "/ v1 / wallets / {wallet_id} / balance" at bounding box center [597, 64] width 528 height 18
copy div "v1 / wallets / {wallet_id} / balance"
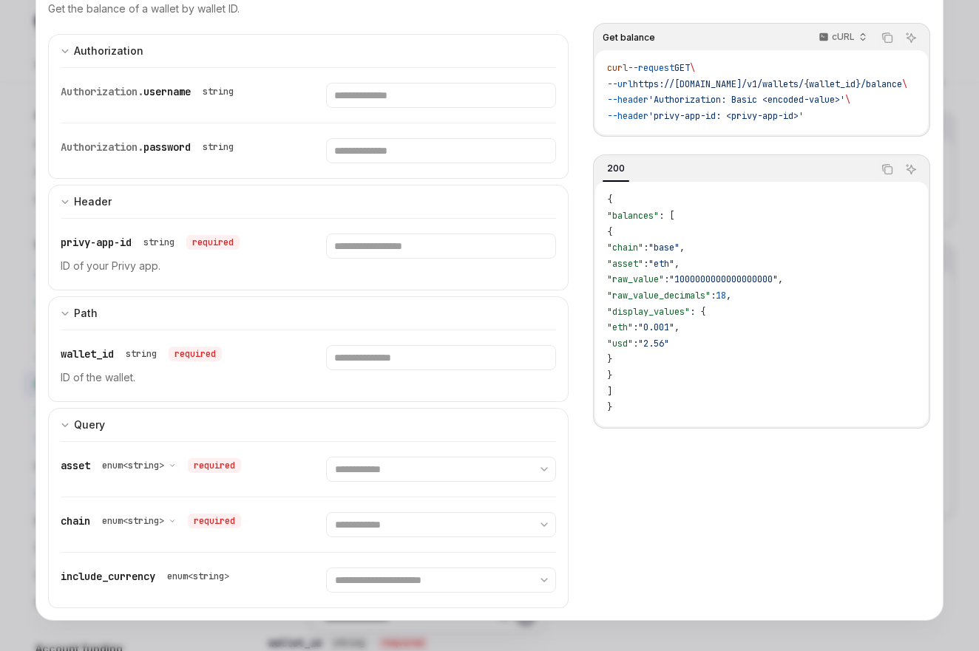
scroll to position [118, 0]
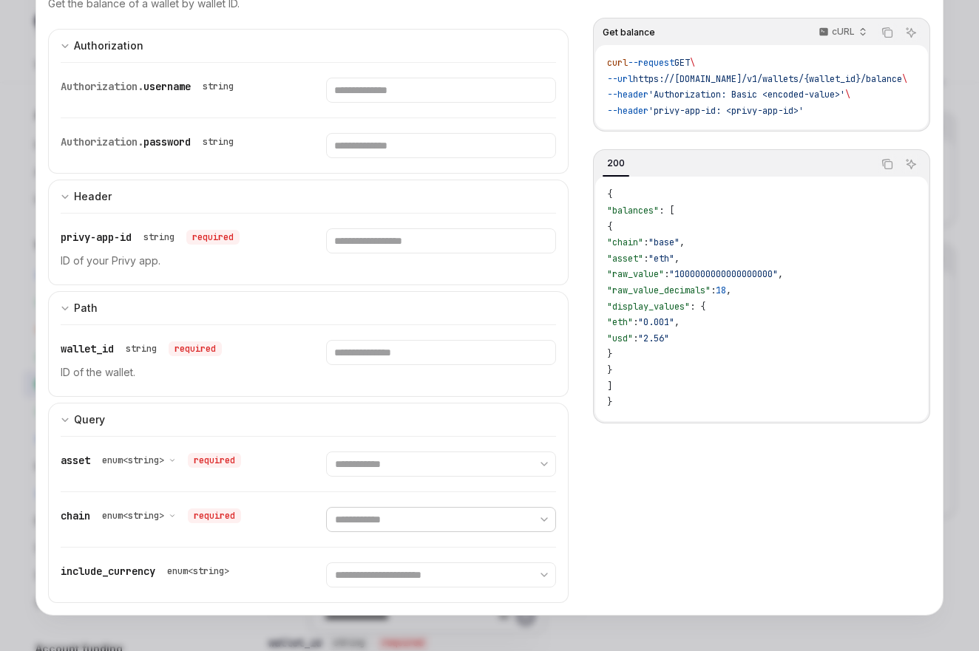
click at [404, 517] on select "**********" at bounding box center [441, 519] width 230 height 25
click at [956, 91] on div at bounding box center [489, 325] width 979 height 651
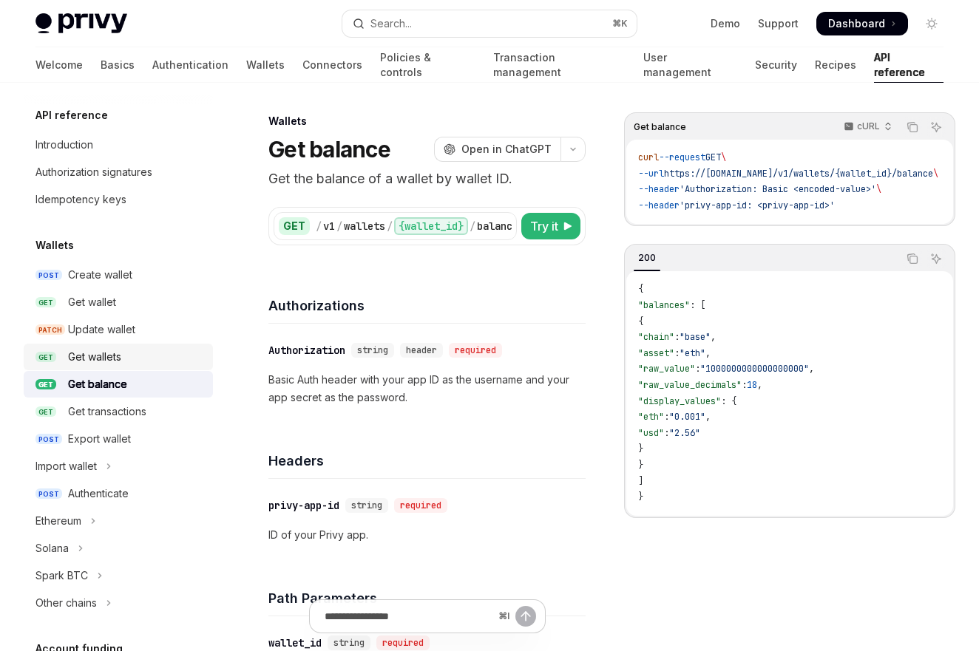
click at [104, 368] on link "GET Get wallets" at bounding box center [118, 357] width 189 height 27
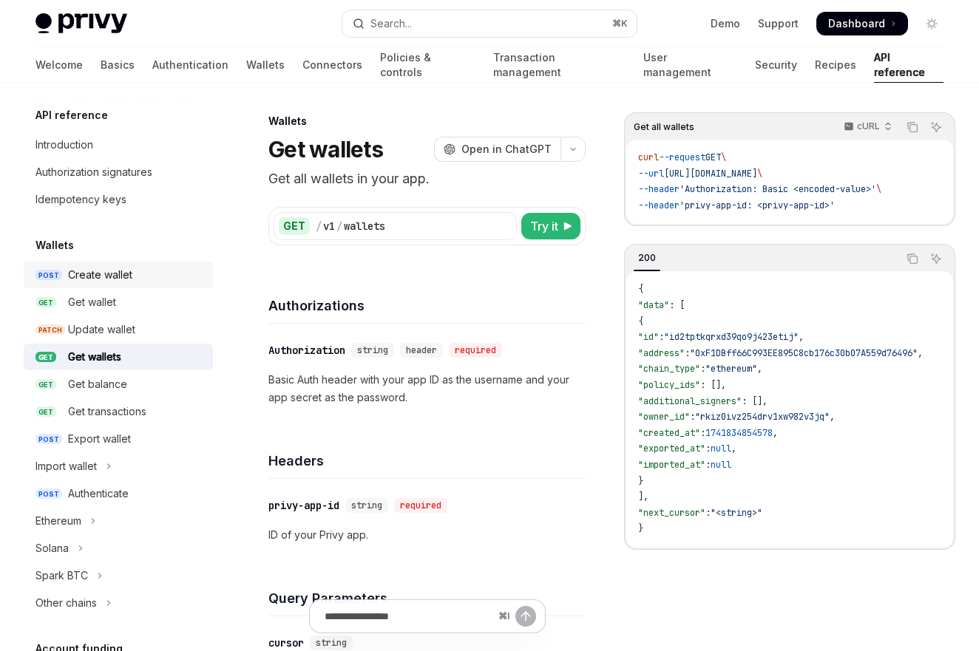
click at [120, 281] on div "Create wallet" at bounding box center [100, 275] width 64 height 18
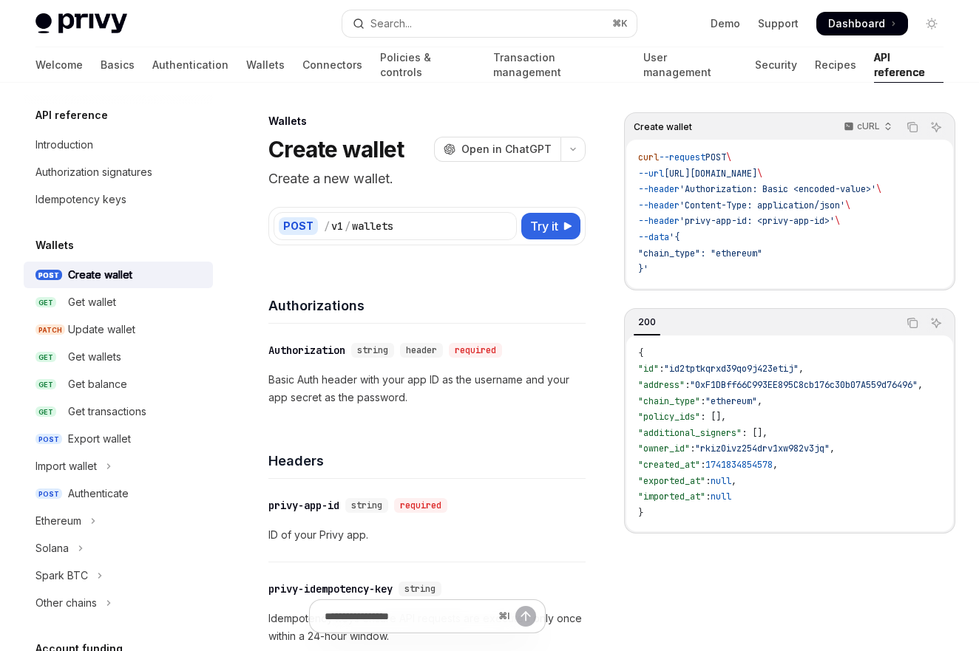
click at [553, 277] on div "Authorizations" at bounding box center [426, 296] width 317 height 55
click at [553, 276] on div "Authorizations" at bounding box center [426, 296] width 317 height 55
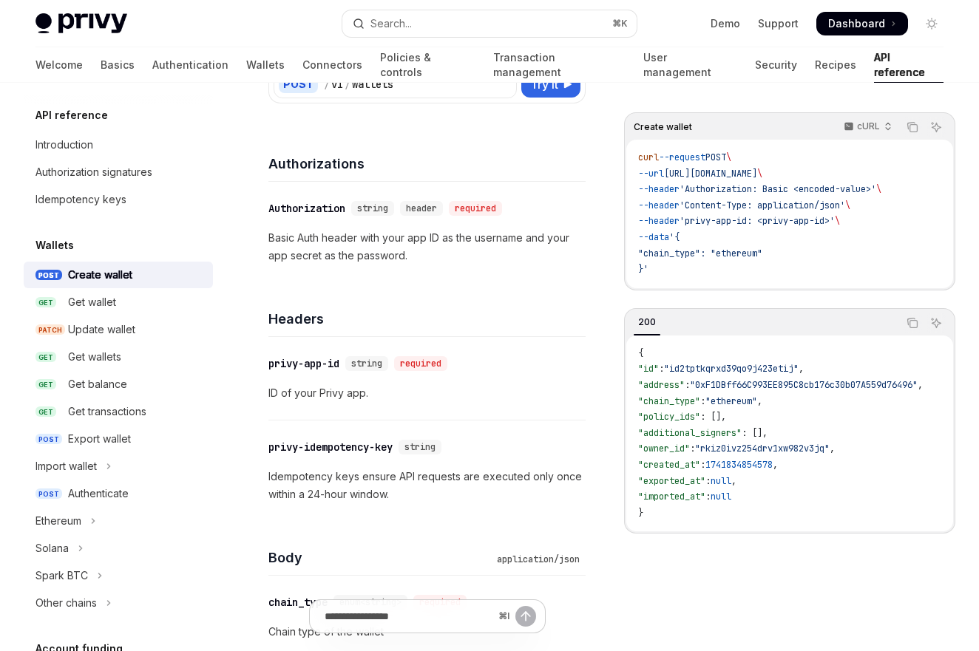
scroll to position [143, 0]
click at [135, 307] on div "Get wallet" at bounding box center [136, 302] width 136 height 18
type textarea "*"
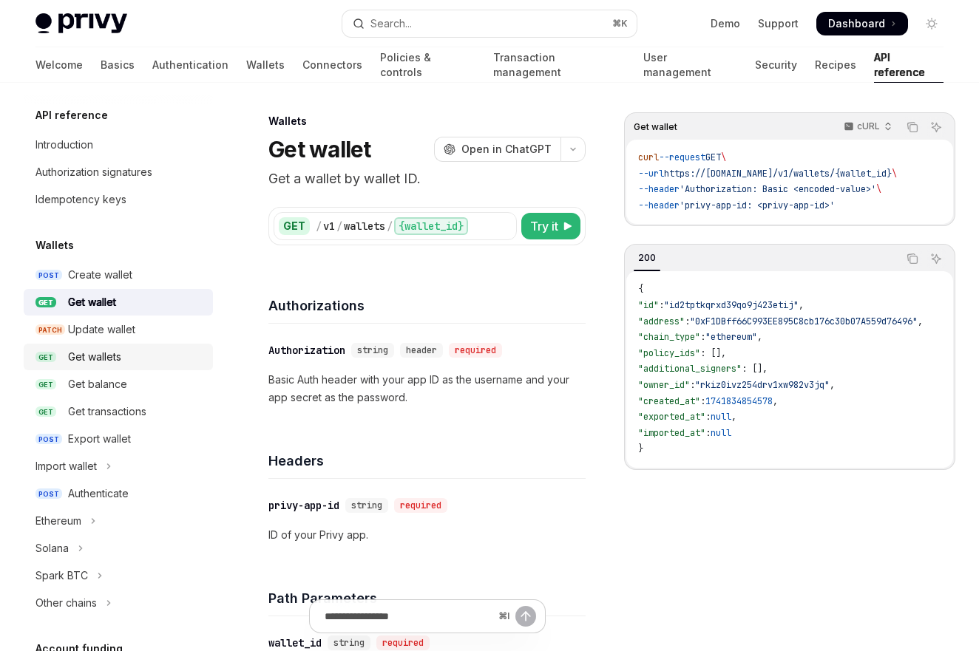
click at [137, 369] on link "GET Get wallets" at bounding box center [118, 357] width 189 height 27
click at [526, 275] on div "Authorizations" at bounding box center [426, 296] width 317 height 55
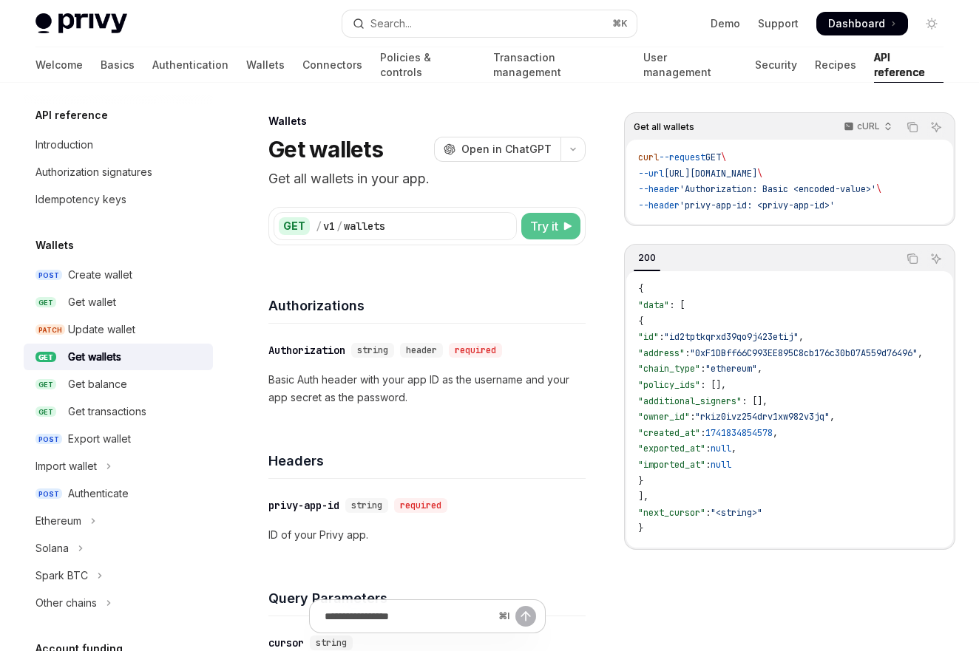
click at [562, 228] on icon at bounding box center [566, 226] width 9 height 9
type textarea "*"
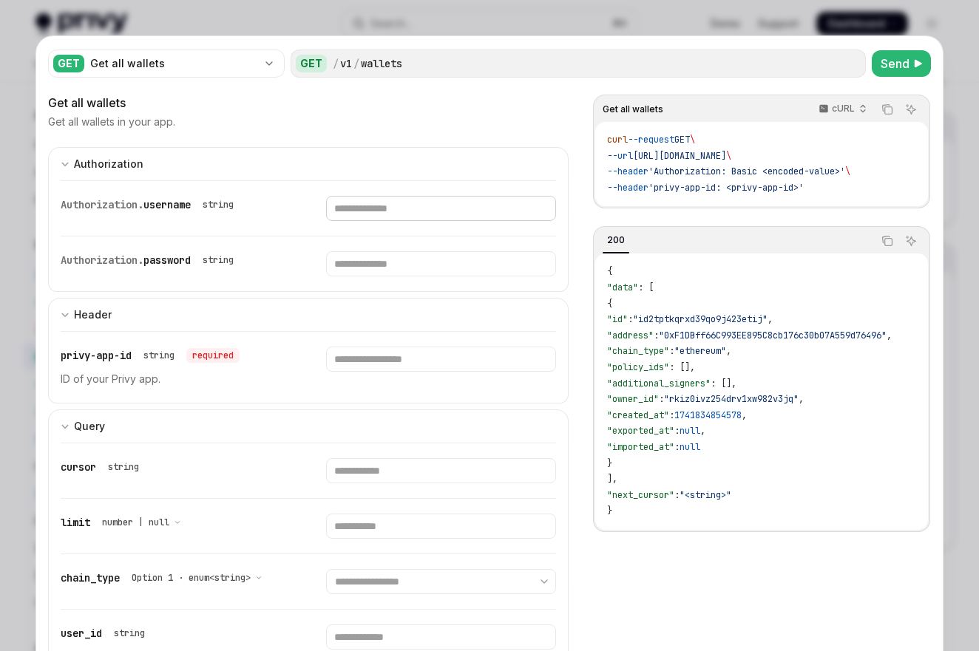
click at [417, 213] on input "Enter username" at bounding box center [441, 208] width 230 height 25
click at [381, 263] on input "Enter password" at bounding box center [441, 263] width 230 height 25
click at [396, 214] on input "Enter username" at bounding box center [441, 208] width 230 height 25
click at [412, 366] on input "Enter privy-app-id" at bounding box center [441, 359] width 230 height 25
paste input "**********"
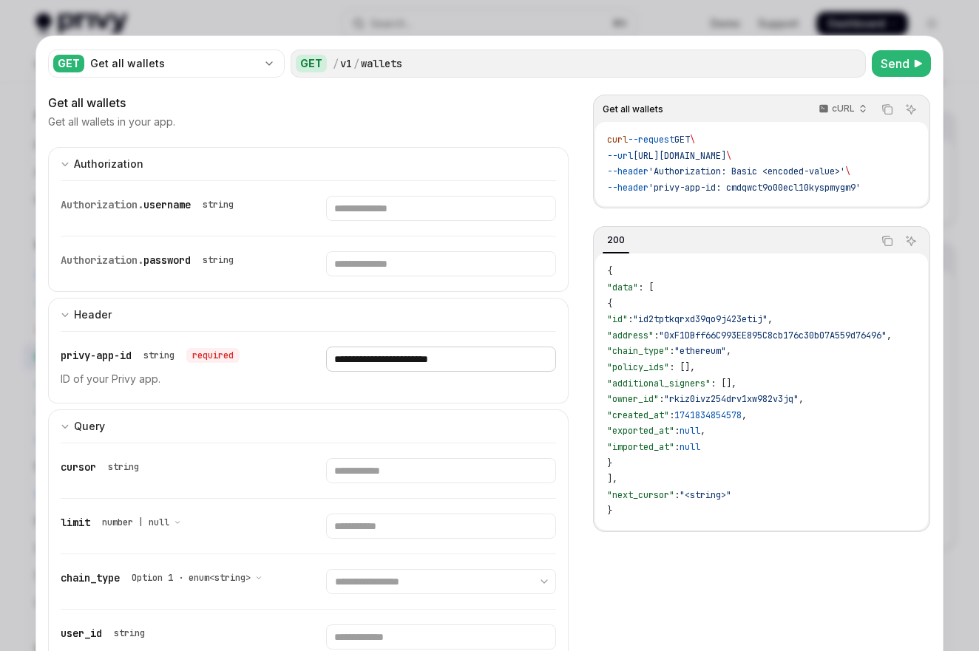
type input "**********"
click at [417, 213] on input "Enter username" at bounding box center [441, 208] width 230 height 25
type input "**********"
click at [541, 211] on icon "Delete item" at bounding box center [547, 208] width 12 height 12
click at [740, 183] on span "'privy-app-id: cmdqwct9o00ecl10kyspmygm9'" at bounding box center [754, 188] width 212 height 12
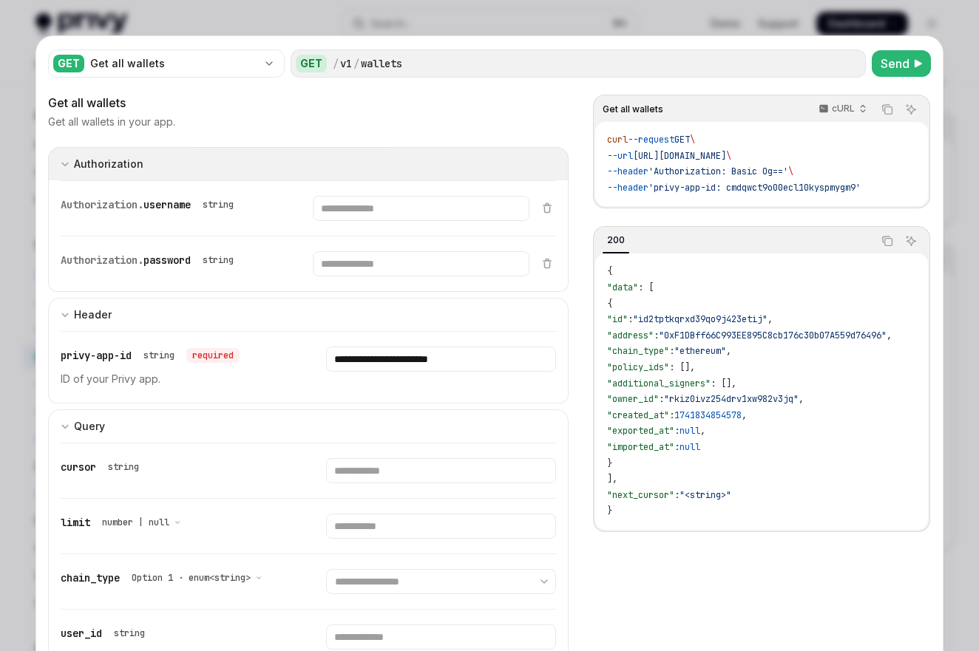
click at [67, 164] on icon "Expand input section" at bounding box center [65, 164] width 9 height 9
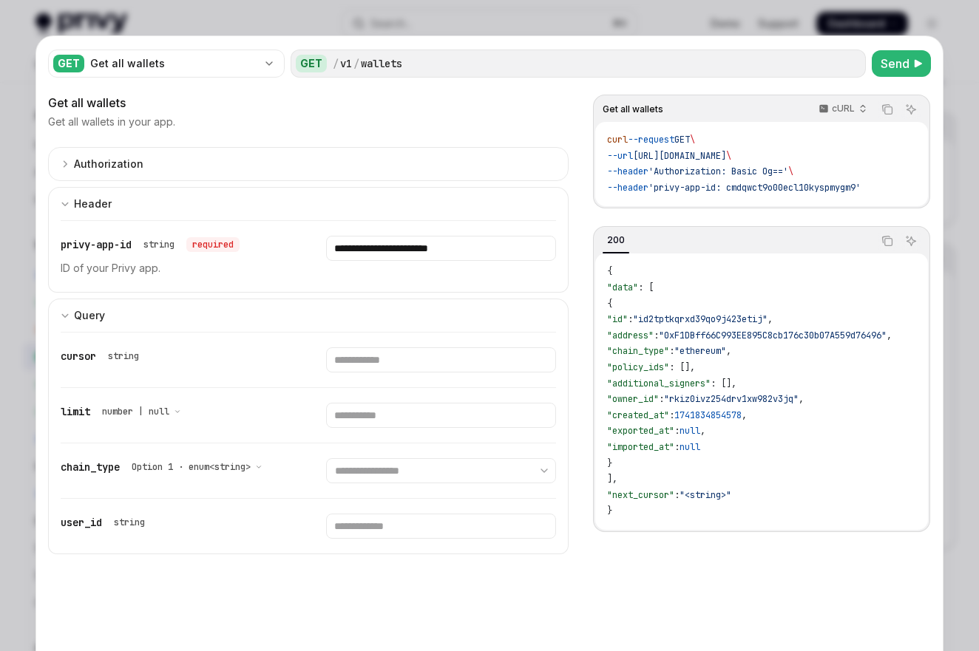
click at [824, 188] on span "'privy-app-id: cmdqwct9o00ecl10kyspmygm9'" at bounding box center [754, 188] width 212 height 12
click at [820, 190] on span "'privy-app-id: cmdqwct9o00ecl10kyspmygm9'" at bounding box center [754, 188] width 212 height 12
click at [792, 183] on span "'privy-app-id: cmdqwct9o00ecl10kyspmygm9'" at bounding box center [754, 188] width 212 height 12
click at [735, 191] on span "'privy-app-id: cmdqwct9o00ecl10kyspmygm9'" at bounding box center [754, 188] width 212 height 12
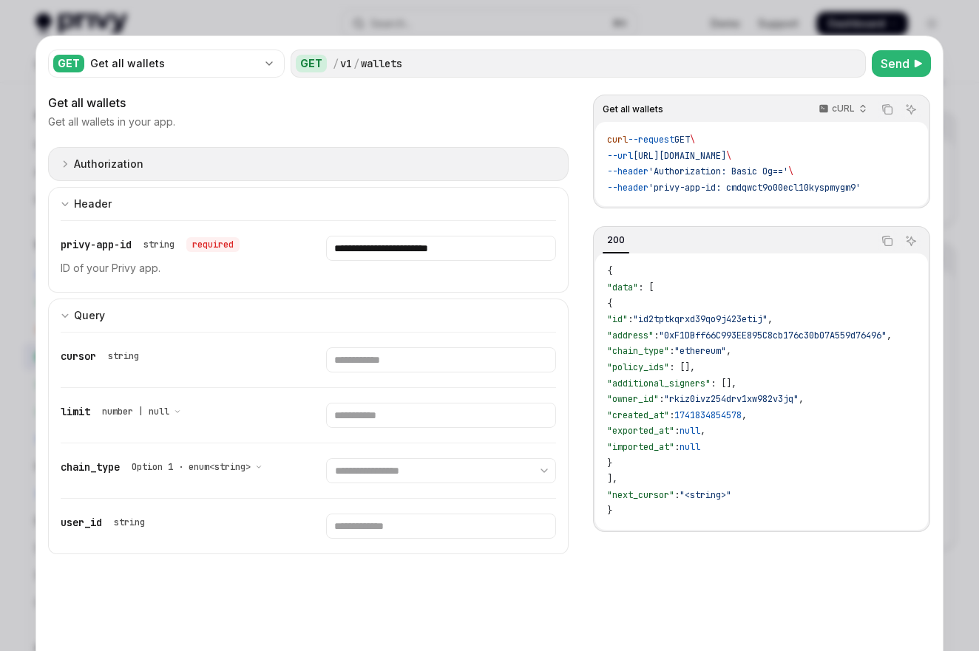
click at [131, 172] on div "Authorization" at bounding box center [108, 164] width 69 height 18
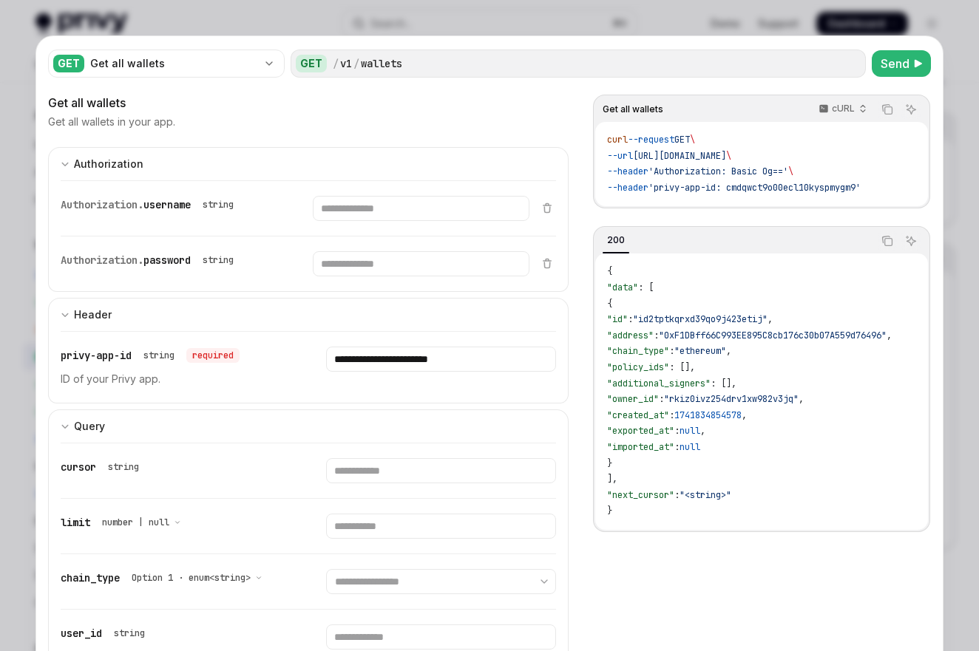
drag, startPoint x: 191, startPoint y: 252, endPoint x: 266, endPoint y: 256, distance: 74.8
click at [191, 253] on div "Authorization. password" at bounding box center [126, 260] width 130 height 15
click at [880, 55] on span "Send" at bounding box center [894, 64] width 29 height 18
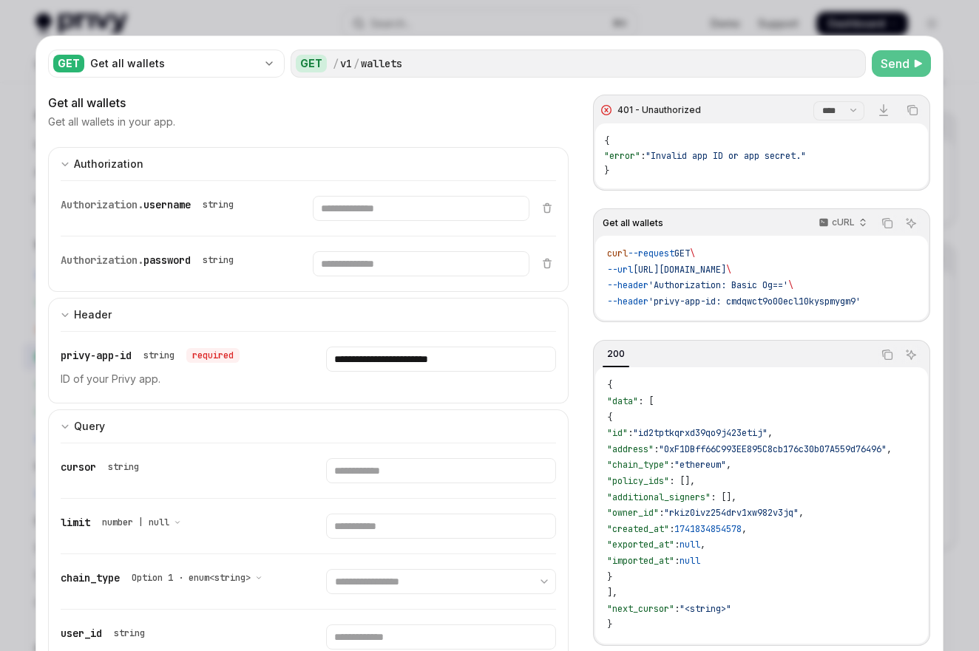
click at [823, 119] on select "**** *******" at bounding box center [838, 110] width 51 height 19
click at [813, 101] on select "**** *******" at bounding box center [838, 110] width 51 height 19
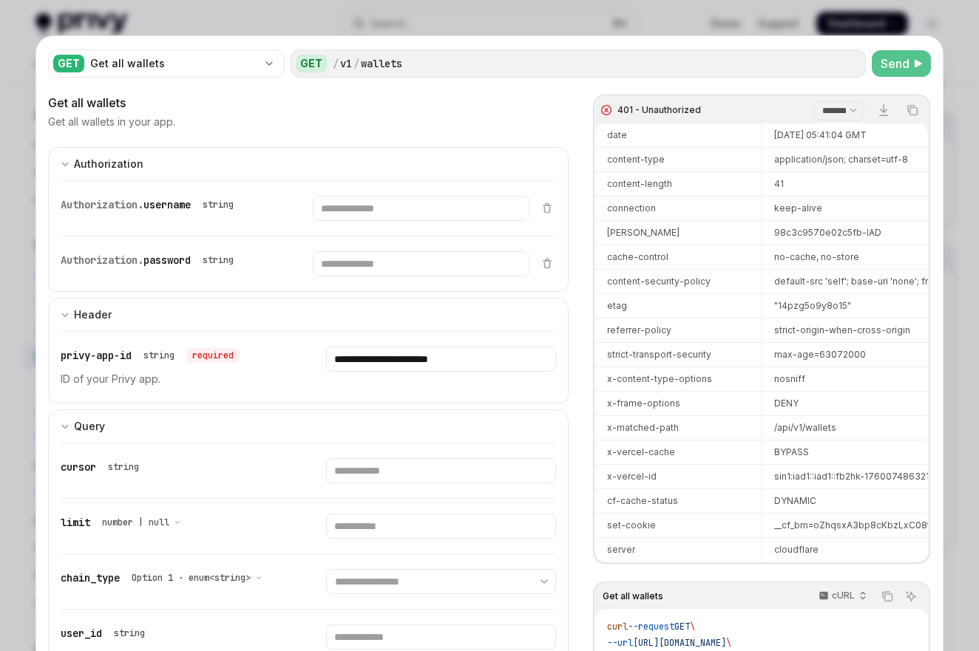
click at [818, 112] on select "**** *******" at bounding box center [838, 110] width 51 height 19
select select "****"
click at [813, 101] on select "**** *******" at bounding box center [838, 110] width 51 height 19
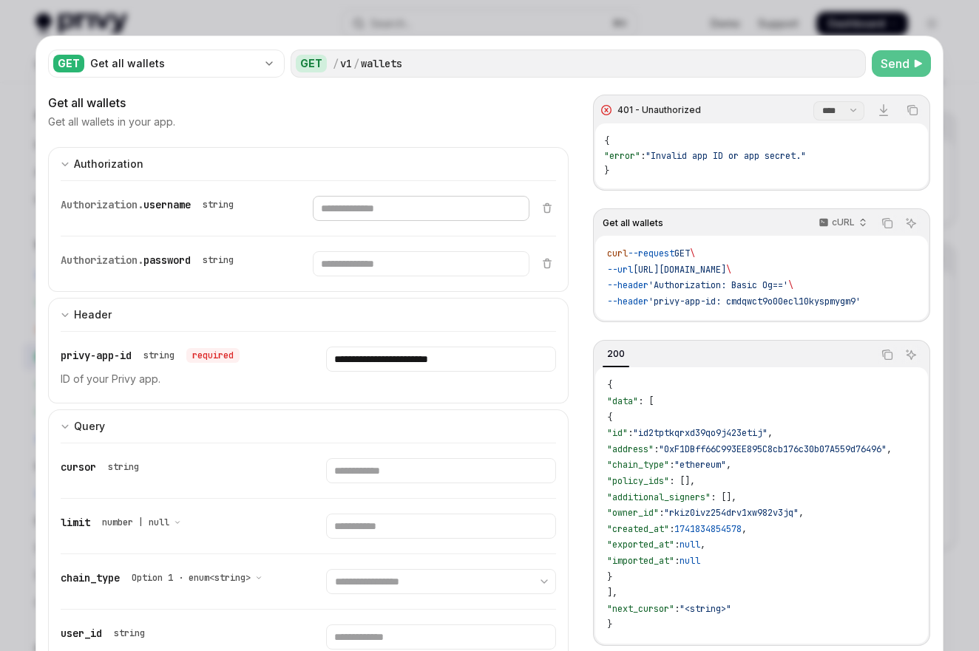
click at [418, 216] on input "Enter username" at bounding box center [421, 208] width 217 height 25
click at [404, 220] on input "Enter username" at bounding box center [421, 208] width 217 height 25
click at [380, 260] on input "Enter password" at bounding box center [421, 263] width 217 height 25
click at [941, 18] on div at bounding box center [489, 325] width 979 height 651
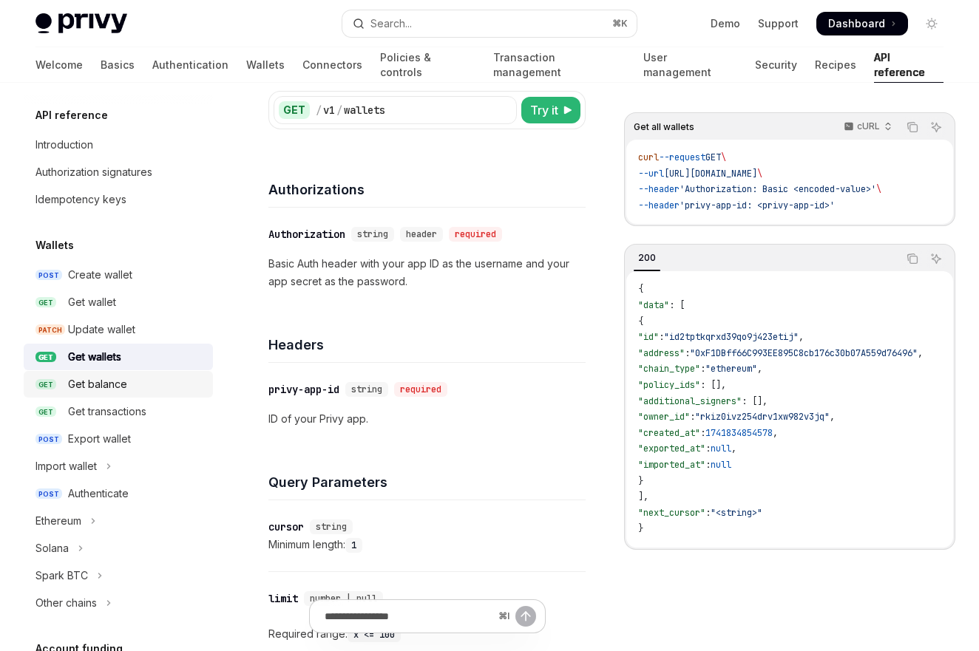
click at [132, 382] on div "Get balance" at bounding box center [136, 384] width 136 height 18
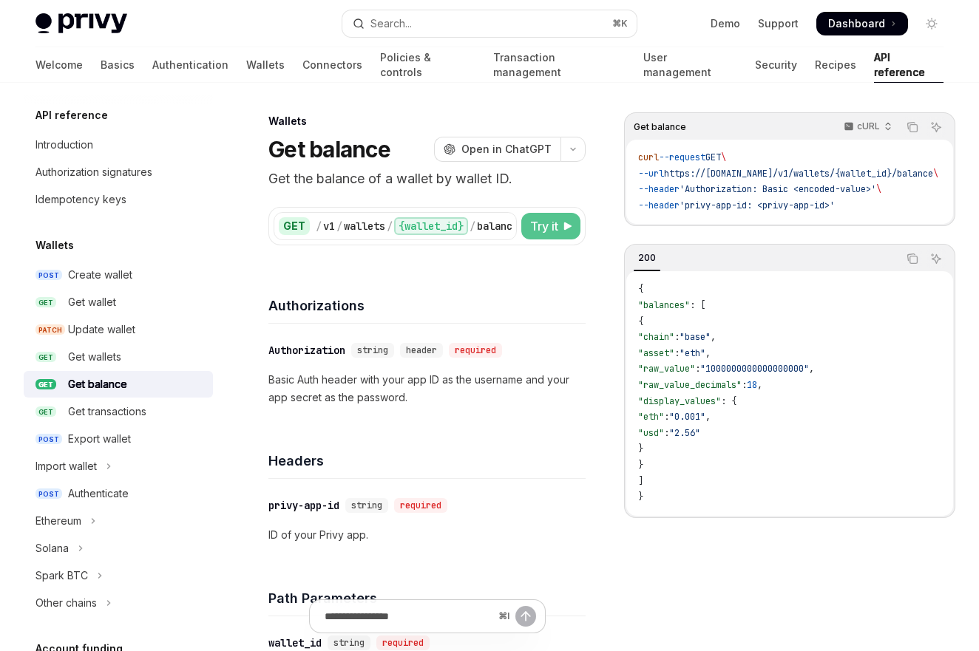
click at [555, 224] on span "Try it" at bounding box center [544, 226] width 28 height 18
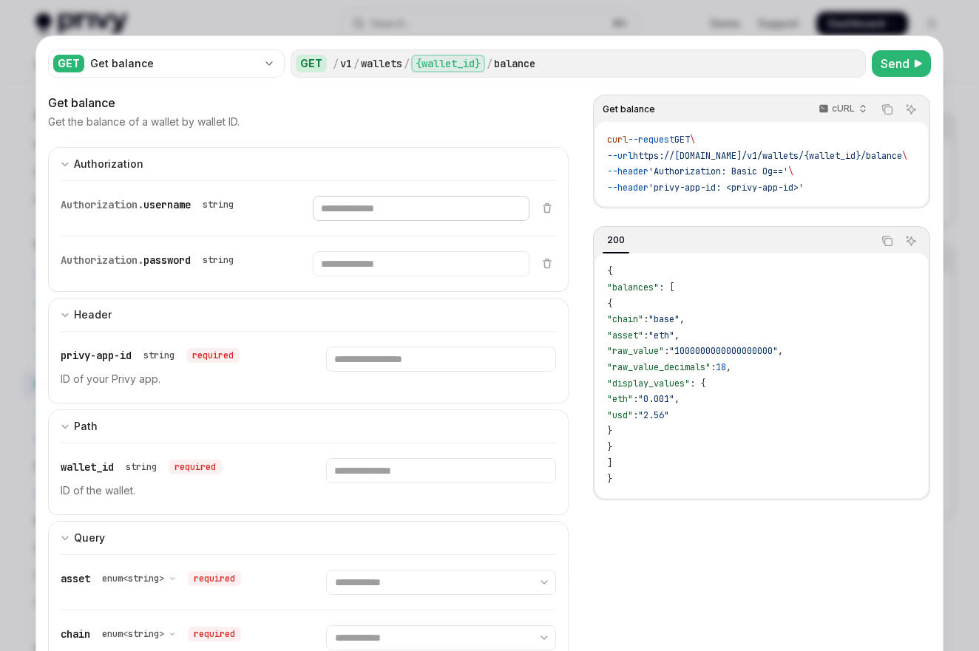
click at [410, 215] on input "Enter username" at bounding box center [421, 208] width 217 height 25
click at [933, 25] on div at bounding box center [489, 325] width 979 height 651
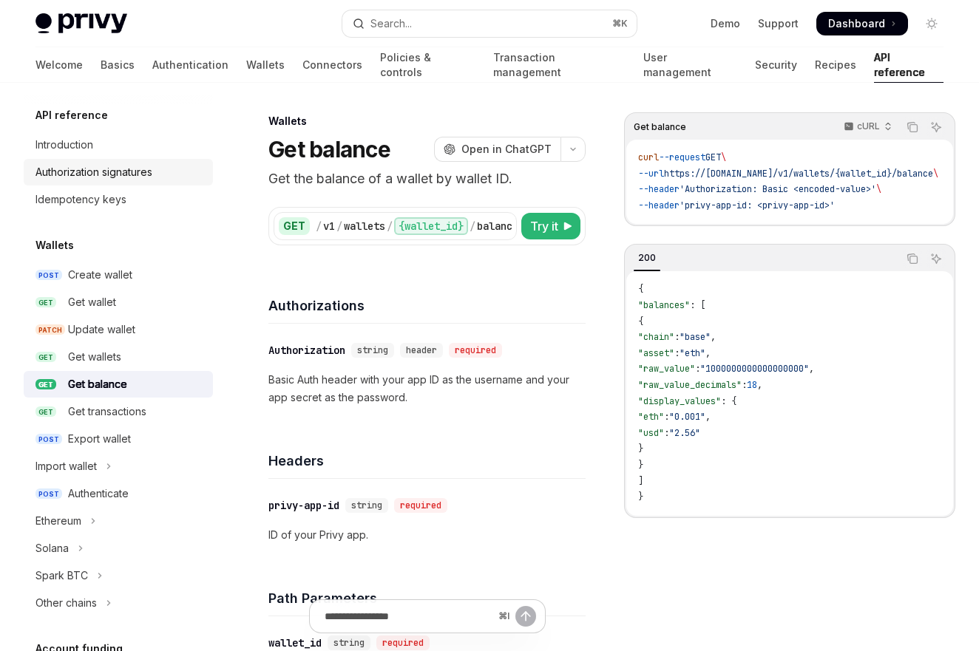
click at [112, 167] on div "Authorization signatures" at bounding box center [93, 172] width 117 height 18
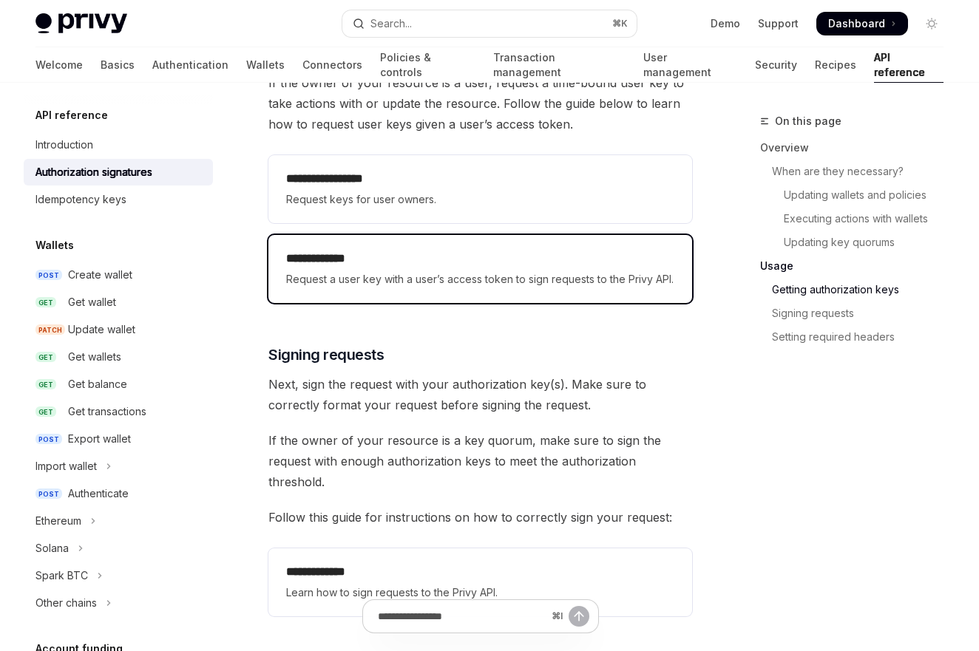
scroll to position [2100, 0]
click at [406, 267] on h2 "**********" at bounding box center [480, 258] width 388 height 18
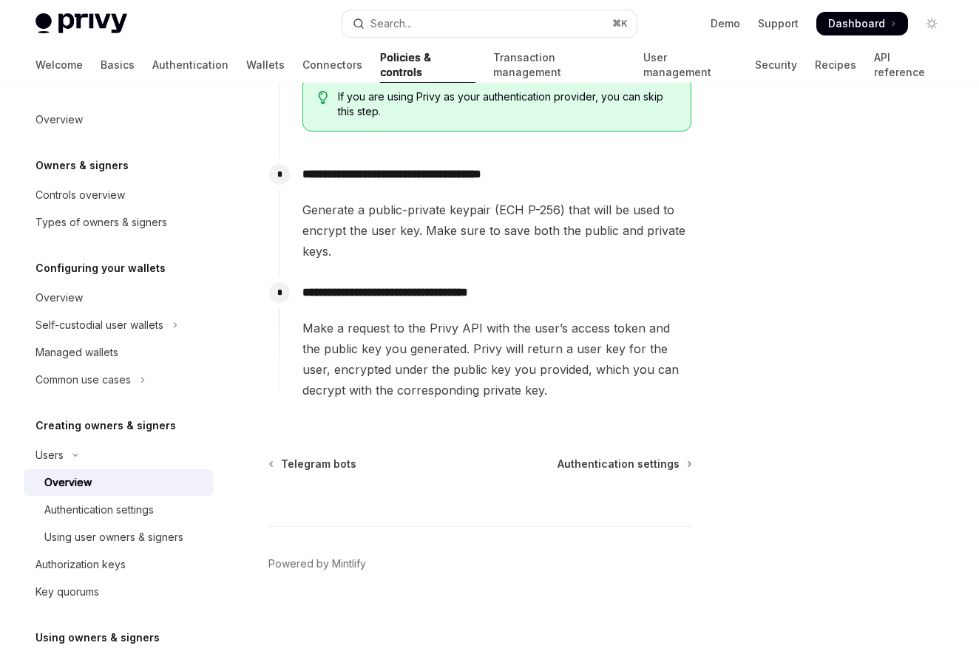
scroll to position [678, 0]
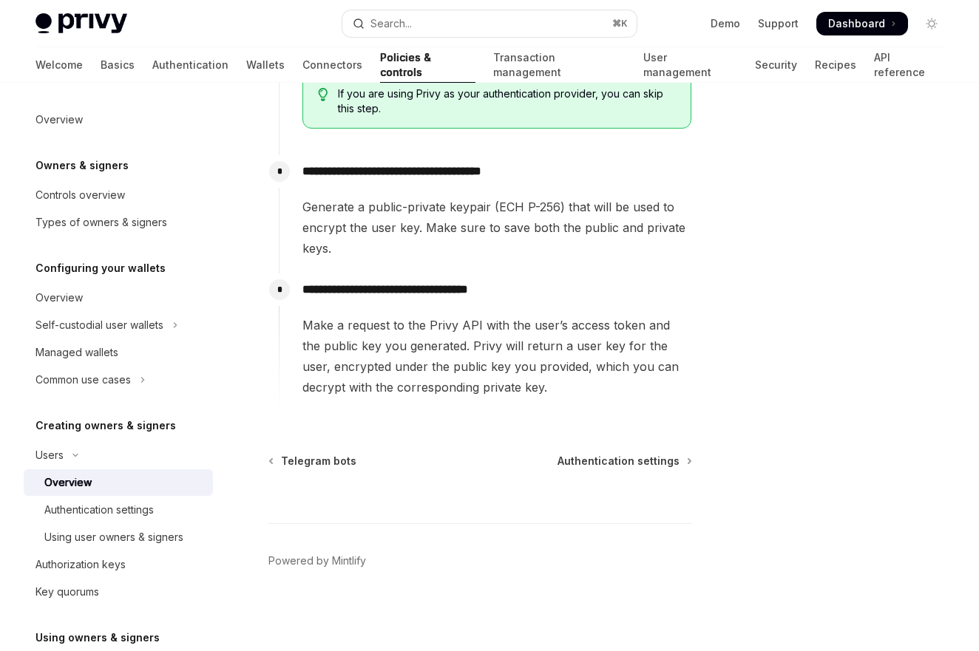
click at [460, 270] on div "**********" at bounding box center [485, 214] width 413 height 118
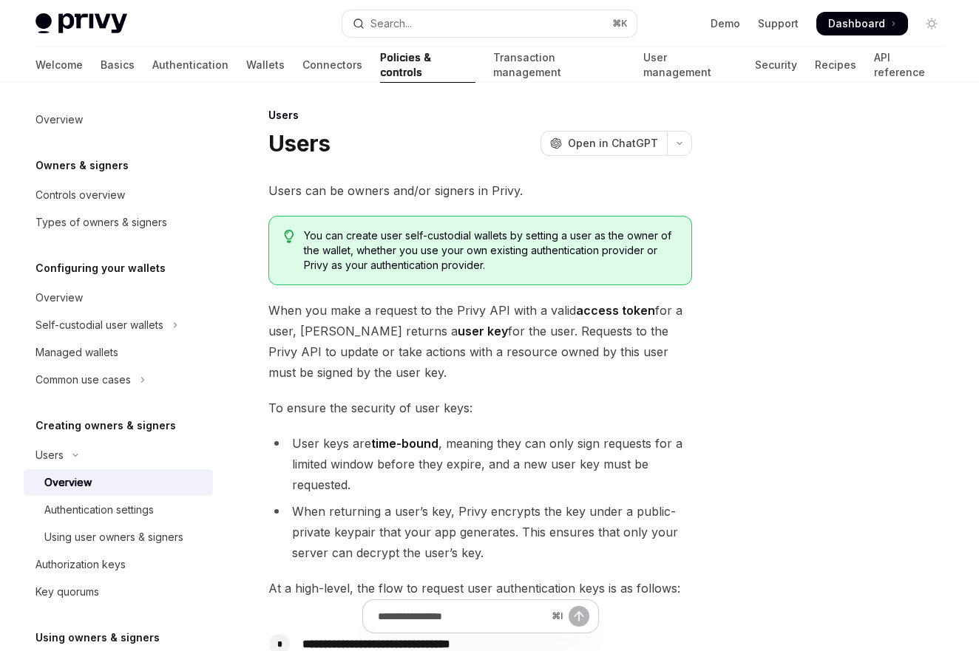
scroll to position [0, 0]
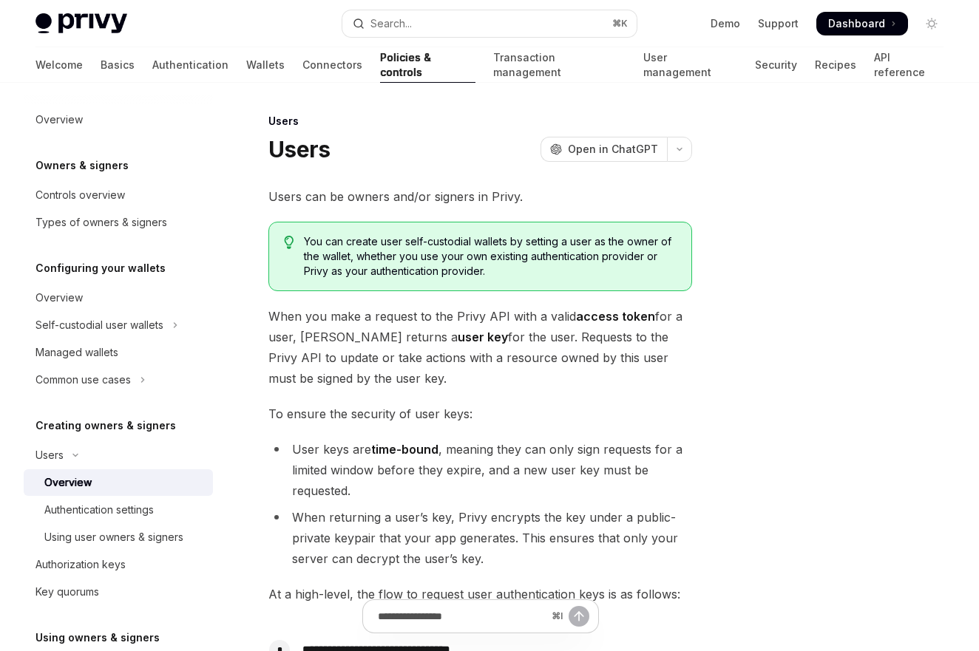
drag, startPoint x: 706, startPoint y: 299, endPoint x: 321, endPoint y: 307, distance: 385.2
click at [101, 461] on button "Users" at bounding box center [118, 455] width 189 height 27
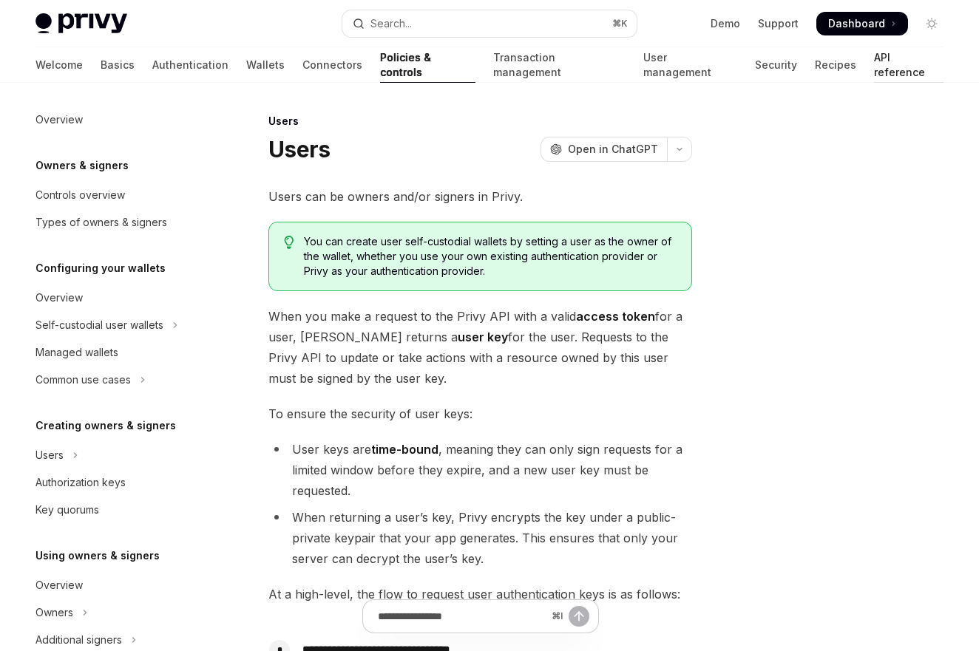
click at [874, 75] on link "API reference" at bounding box center [908, 64] width 69 height 35
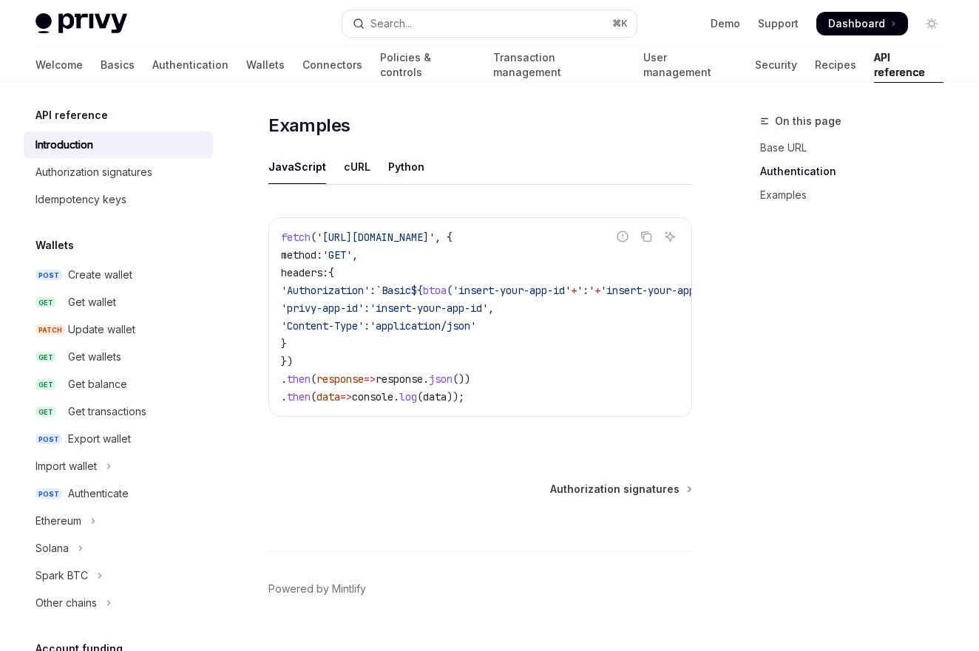
scroll to position [985, 0]
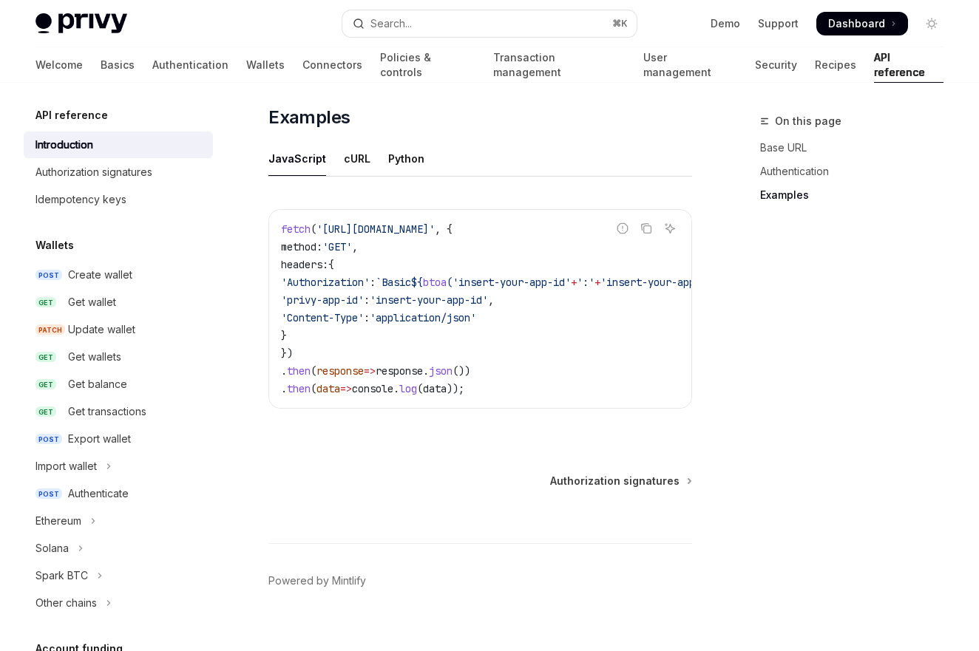
click at [446, 283] on span "btoa" at bounding box center [435, 282] width 24 height 13
click at [531, 339] on code "fetch ( 'https://api.privy.io/v1/wallets' , { method: 'GET' , headers: { 'Autho…" at bounding box center [541, 308] width 520 height 177
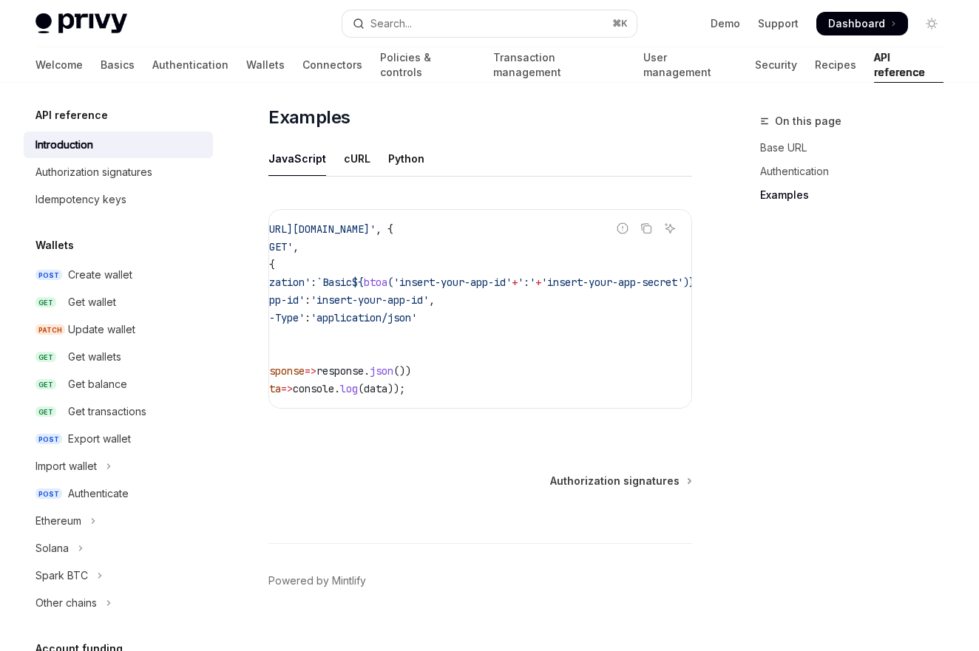
scroll to position [0, 89]
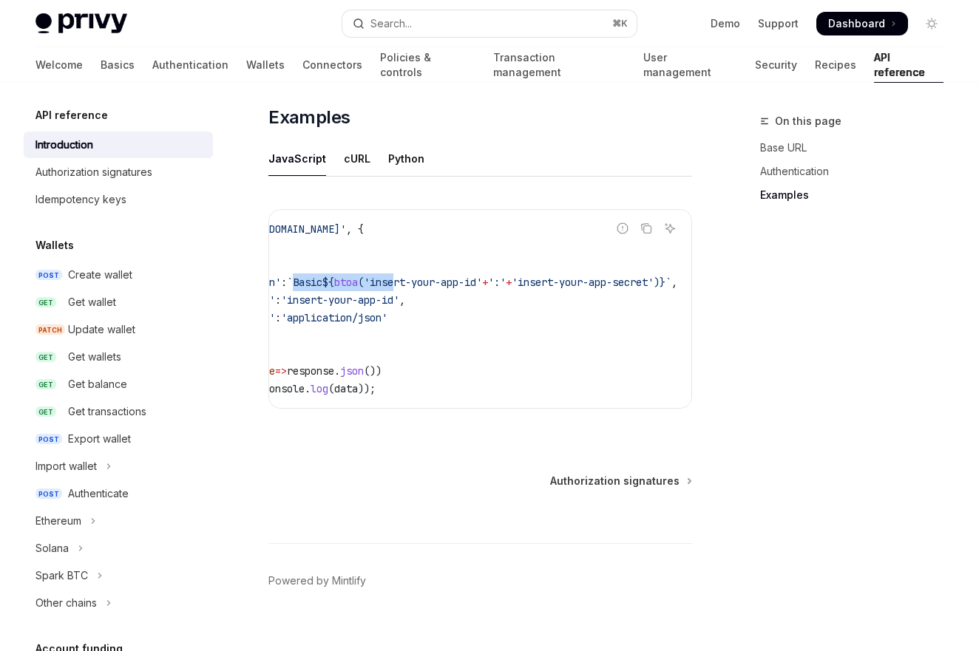
drag, startPoint x: 321, startPoint y: 281, endPoint x: 442, endPoint y: 282, distance: 120.5
click at [442, 282] on span "'Authorization' : `Basic ${ btoa ( 'insert-your-app-id' + ':' + 'insert-your-ap…" at bounding box center [434, 282] width 485 height 13
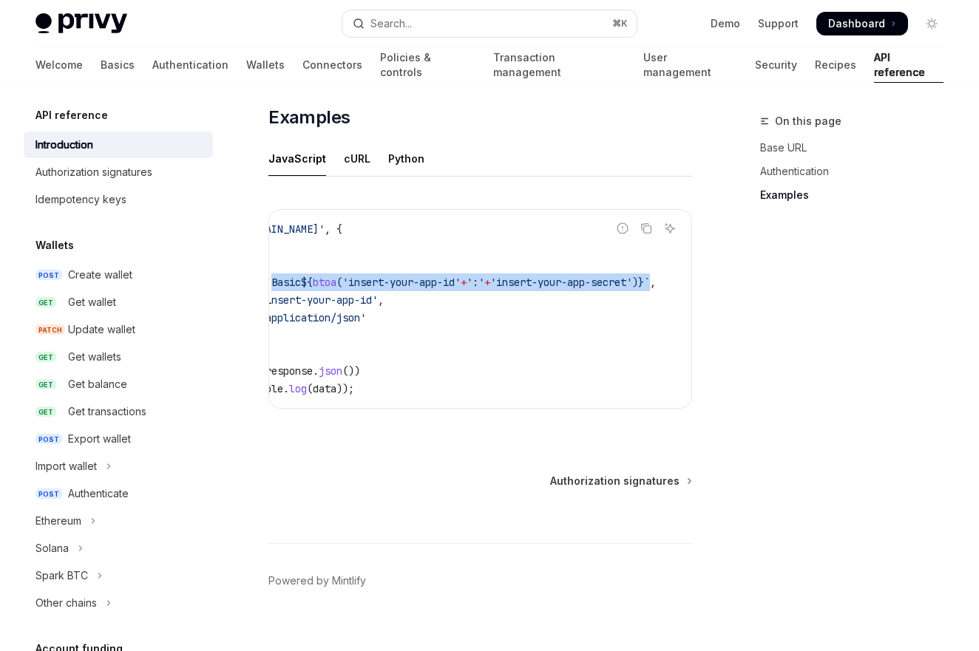
click at [648, 285] on span "`" at bounding box center [647, 282] width 6 height 13
copy span "`Basic ${ btoa ( 'insert-your-app-id' + ':' + 'insert-your-app-secret' ) } `"
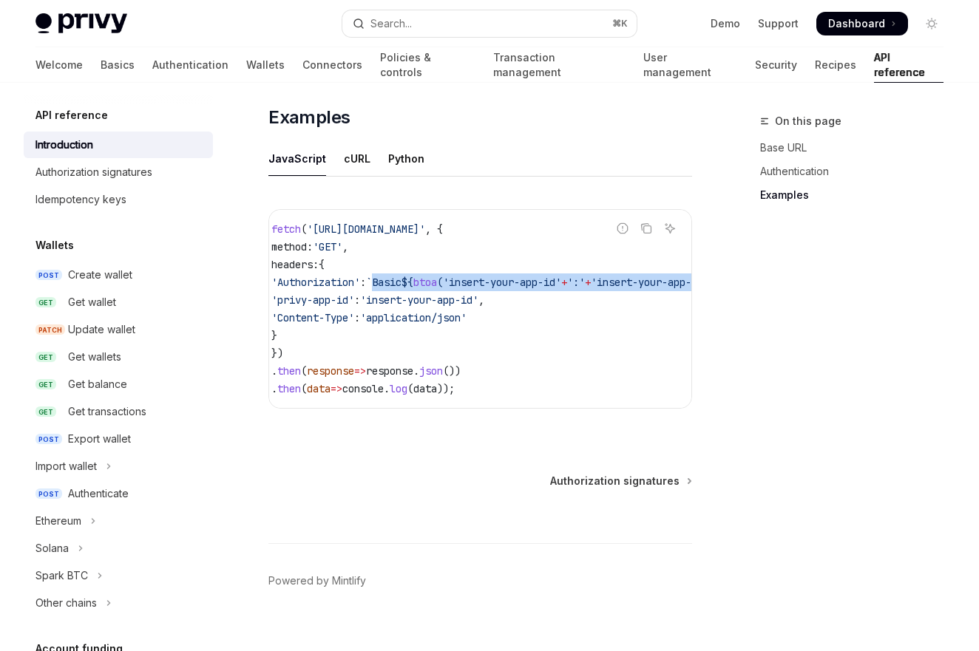
scroll to position [0, 0]
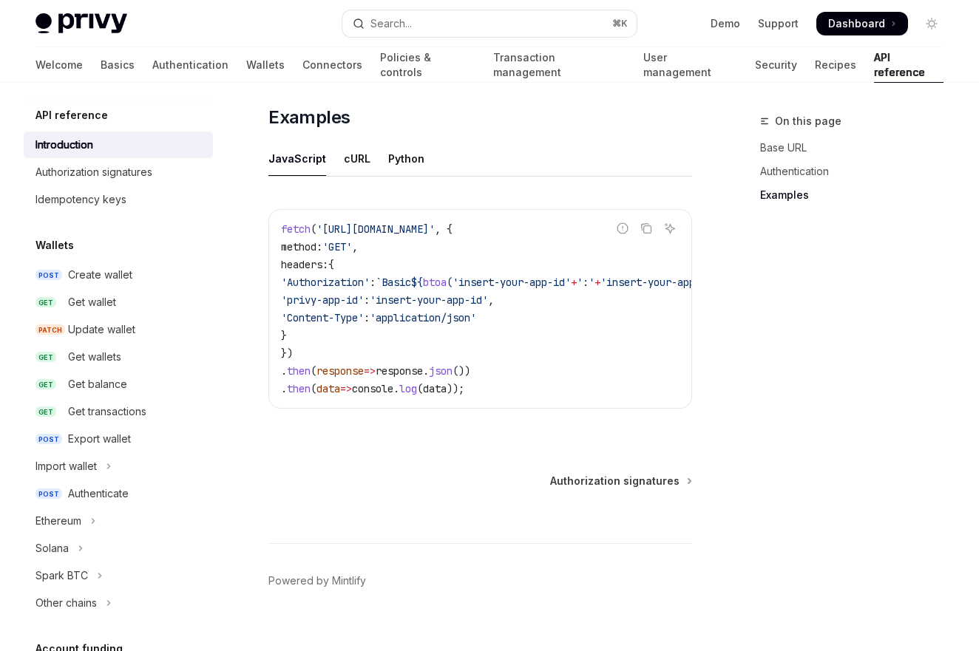
click at [398, 315] on span "'application/json'" at bounding box center [423, 317] width 106 height 13
click at [476, 313] on span "'application/json'" at bounding box center [423, 317] width 106 height 13
click at [381, 430] on div "Report incorrect code Copy Ask AI fetch ( 'https://api.privy.io/v1/wallets' , {…" at bounding box center [479, 313] width 423 height 238
click at [380, 351] on code "fetch ( 'https://api.privy.io/v1/wallets' , { method: 'GET' , headers: { 'Autho…" at bounding box center [541, 308] width 520 height 177
click at [548, 370] on code "fetch ( 'https://api.privy.io/v1/wallets' , { method: 'GET' , headers: { 'Autho…" at bounding box center [541, 308] width 520 height 177
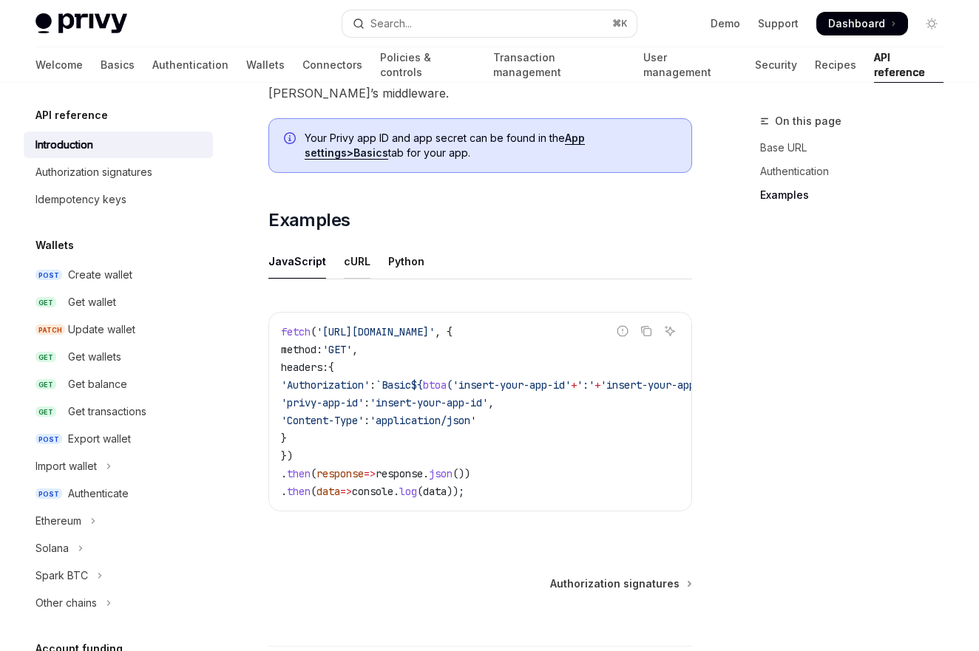
scroll to position [875, 0]
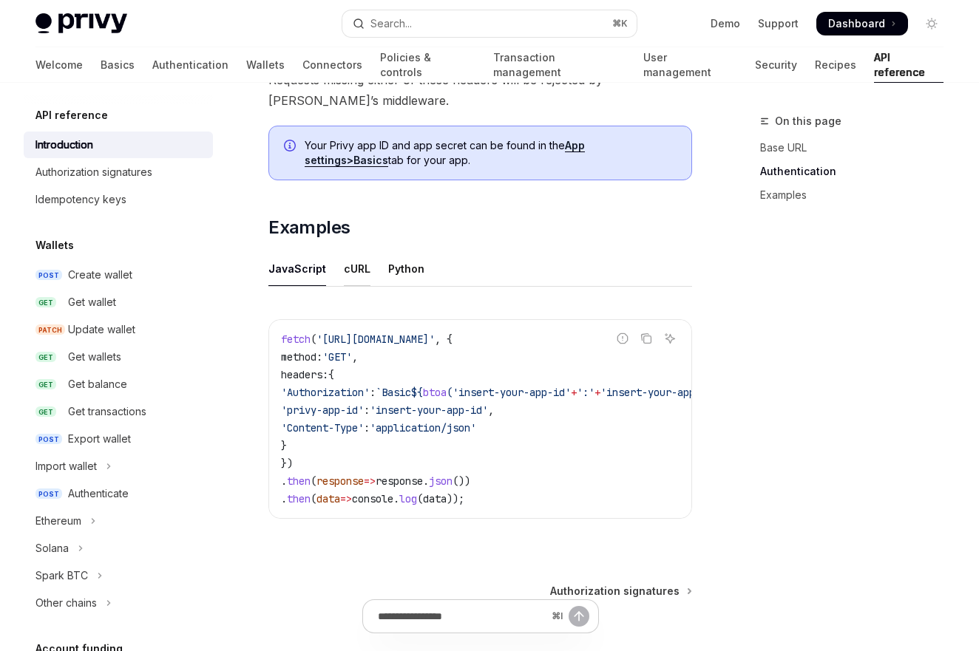
click at [348, 275] on div "cURL" at bounding box center [357, 268] width 27 height 35
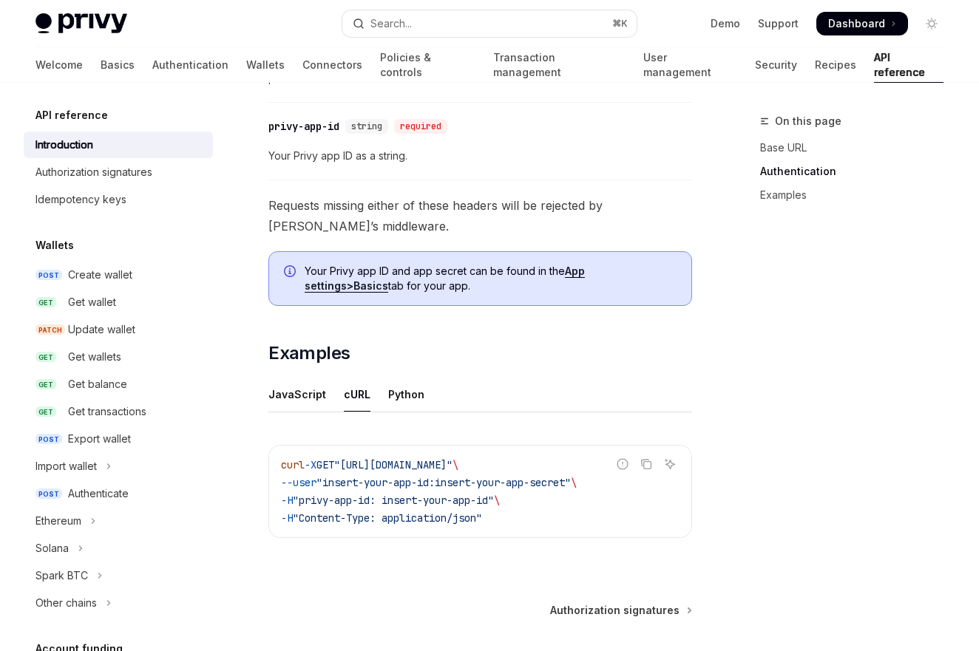
scroll to position [739, 0]
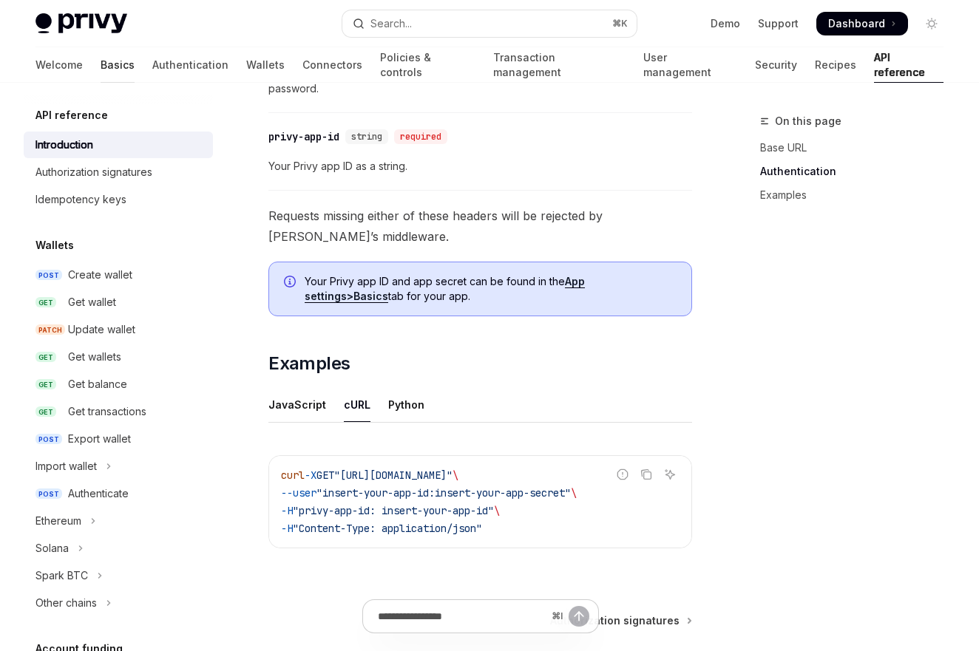
click at [101, 62] on link "Basics" at bounding box center [118, 64] width 34 height 35
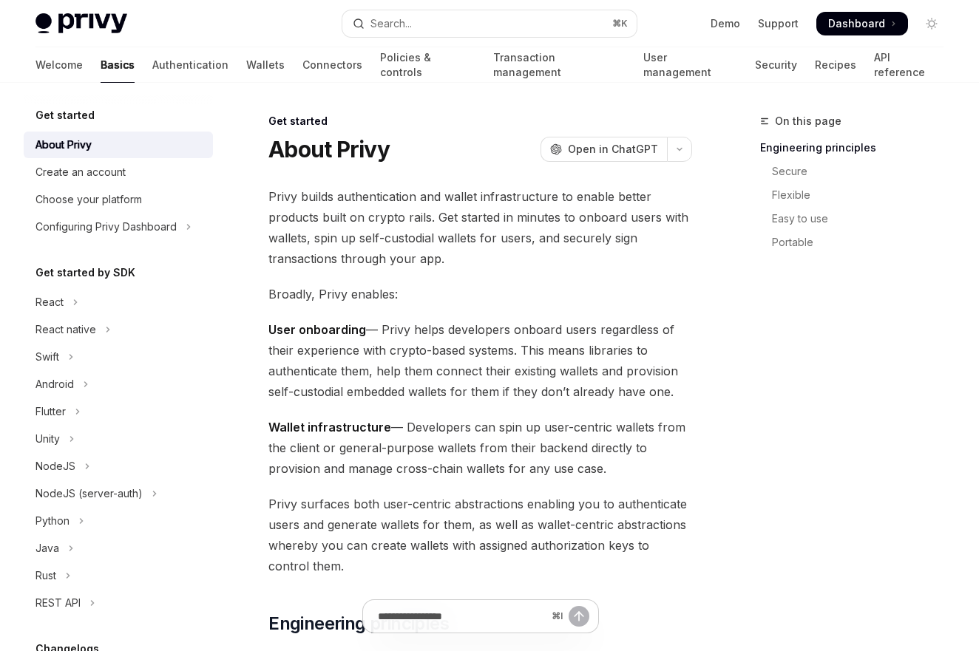
type textarea "*"
